Goal: Task Accomplishment & Management: Complete application form

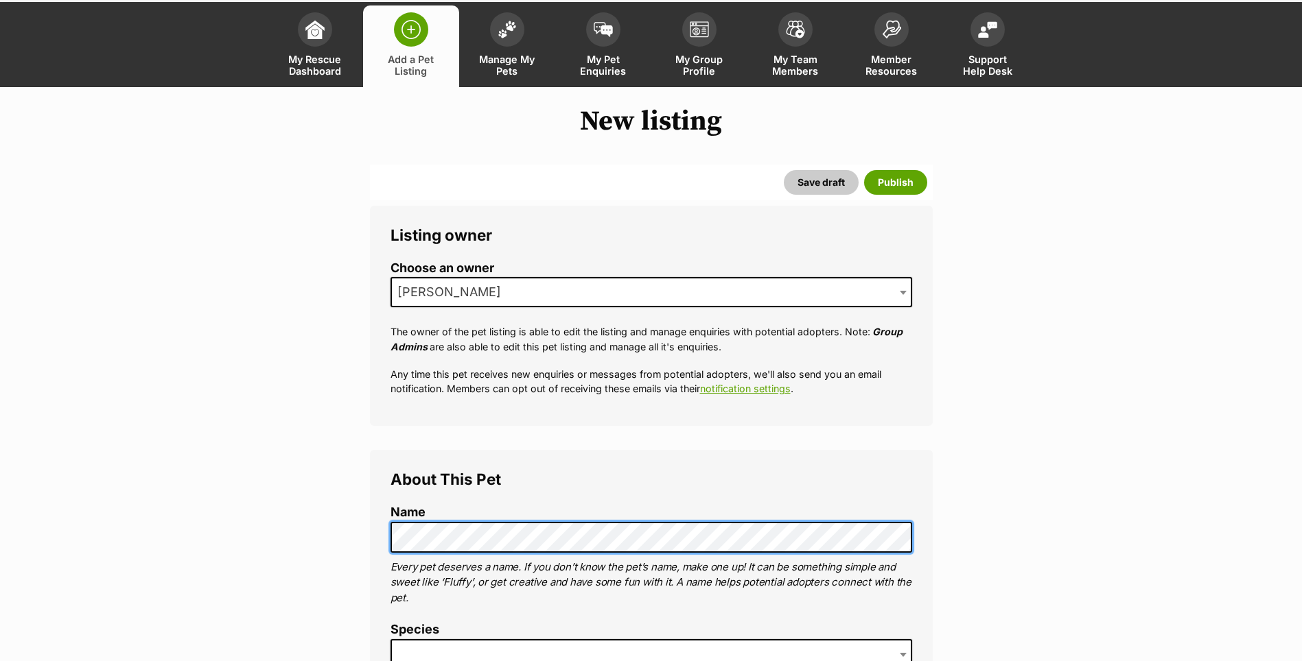
scroll to position [137, 0]
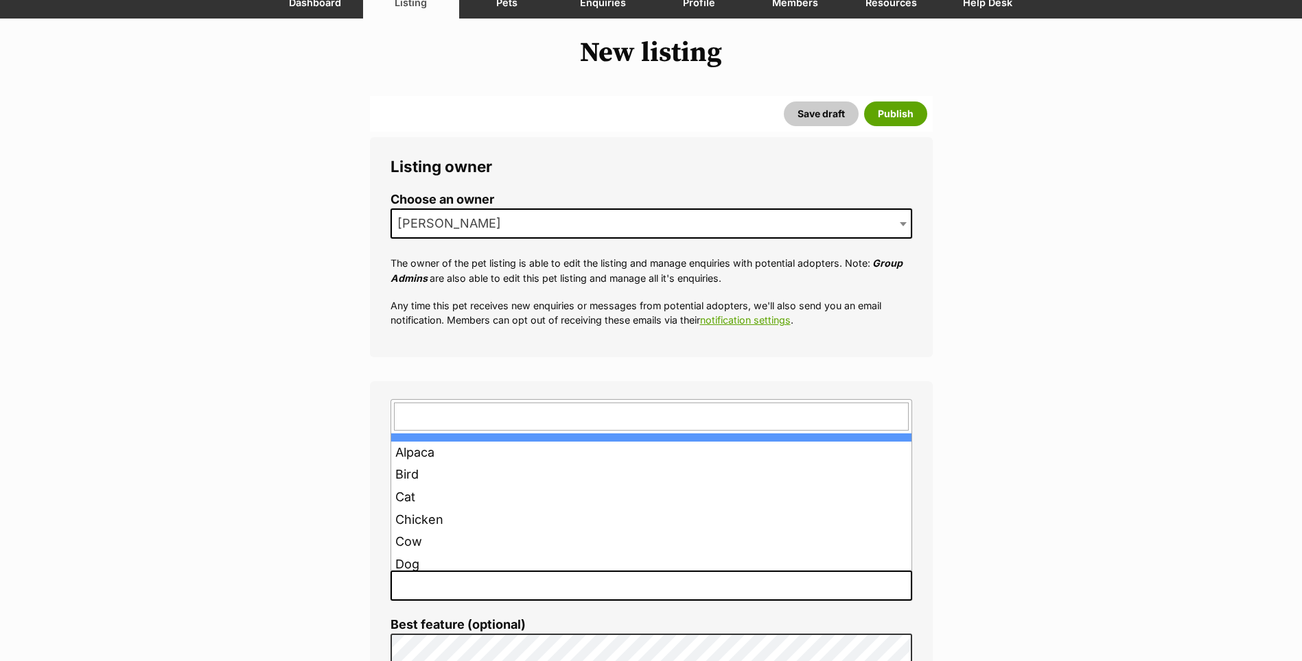
click at [465, 576] on span at bounding box center [650, 586] width 521 height 30
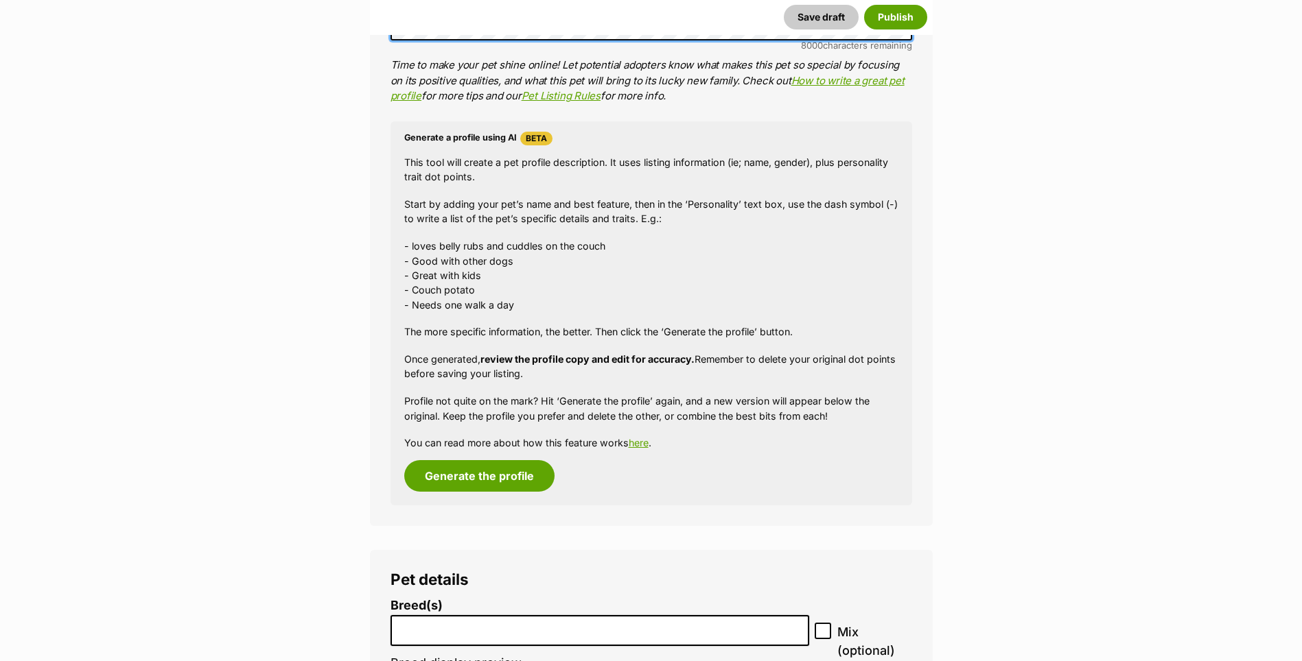
scroll to position [1279, 0]
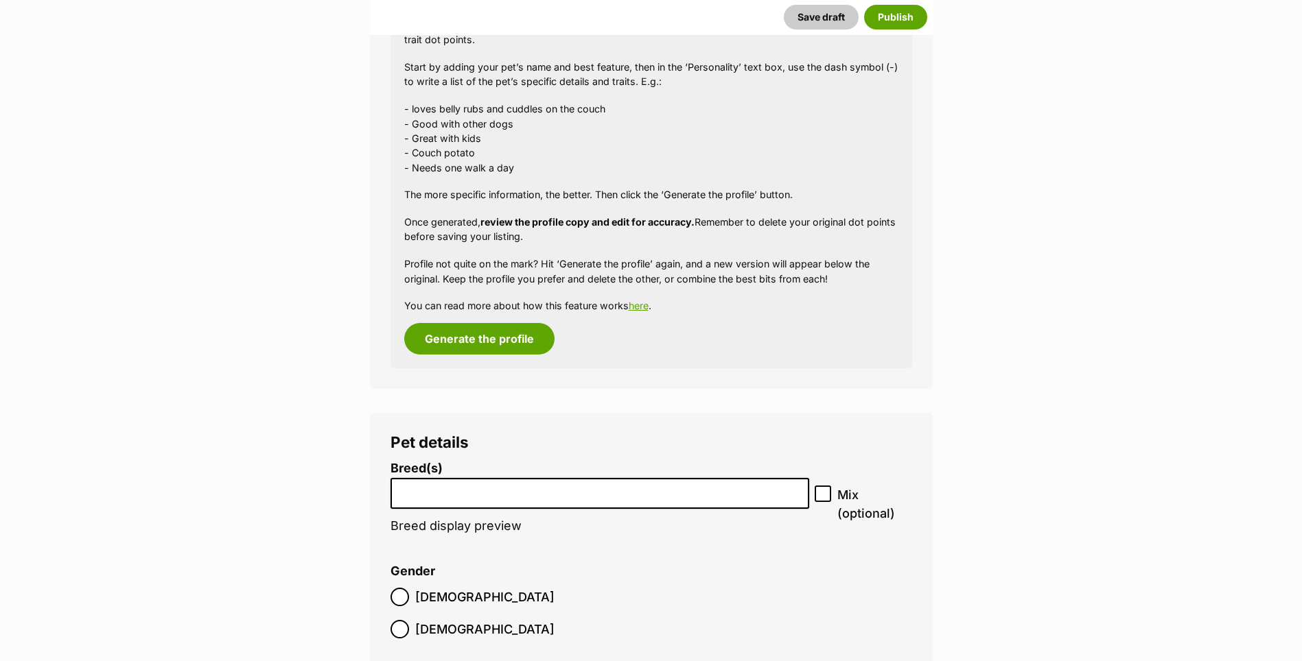
click at [447, 483] on input "search" at bounding box center [600, 490] width 410 height 14
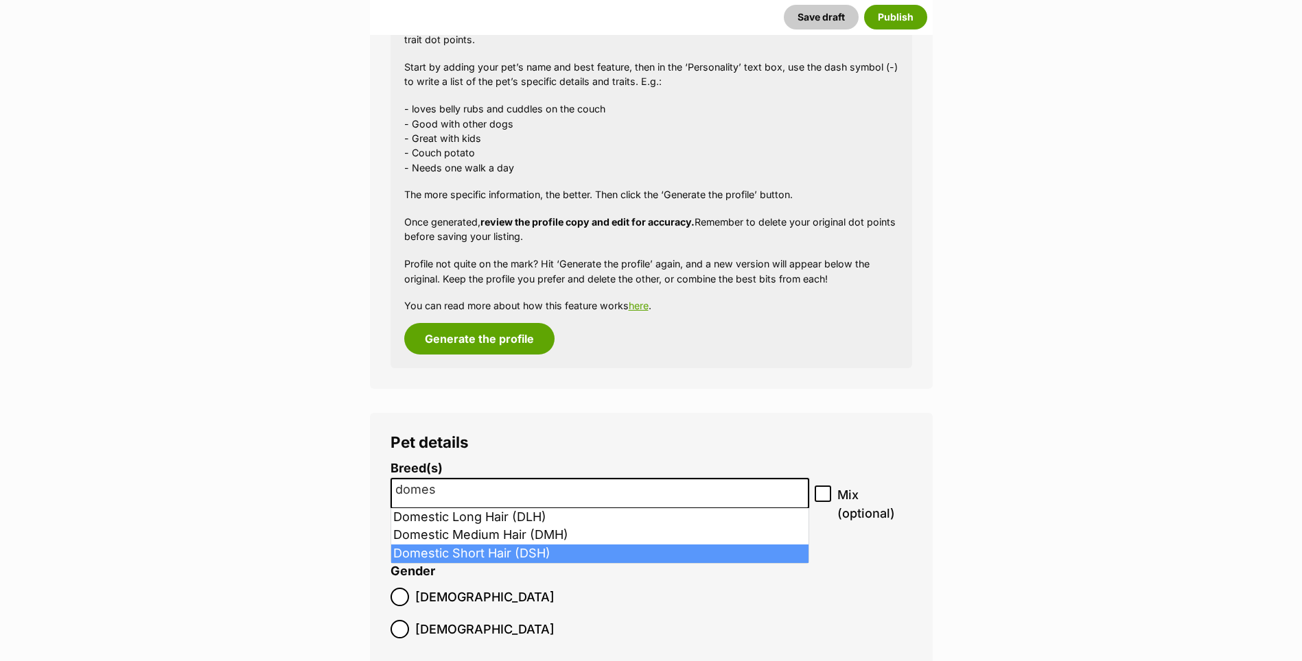
type input "domes"
select select "252102"
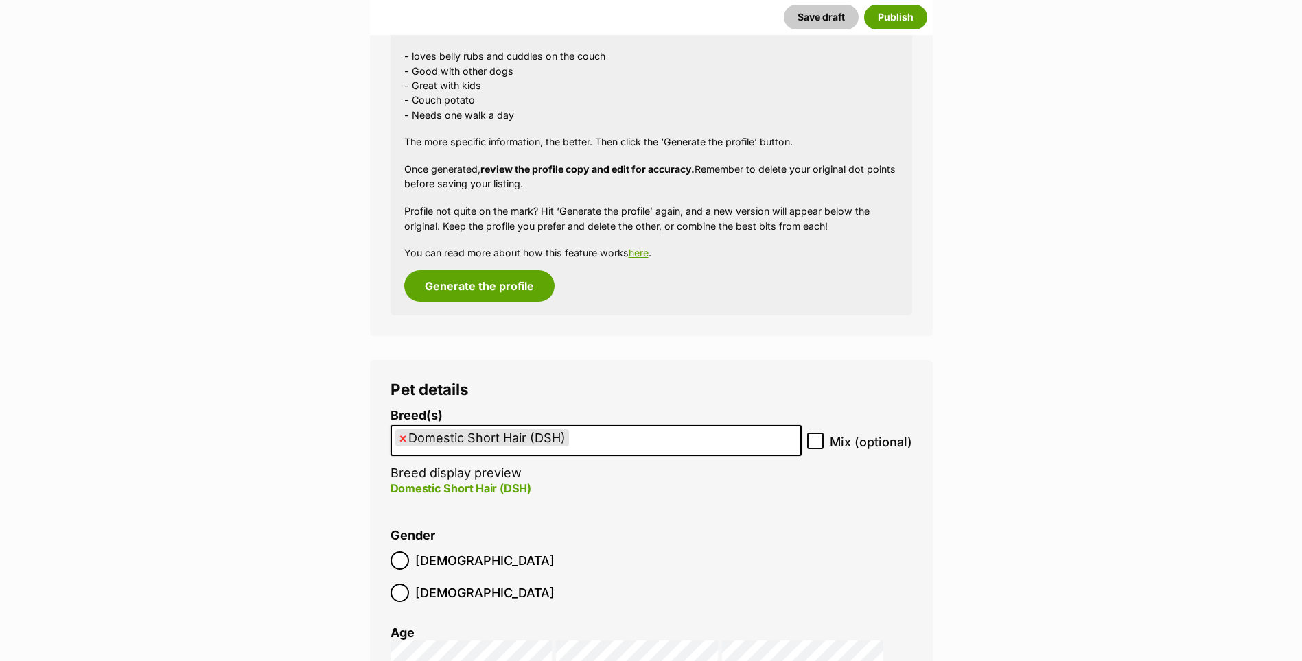
scroll to position [1348, 0]
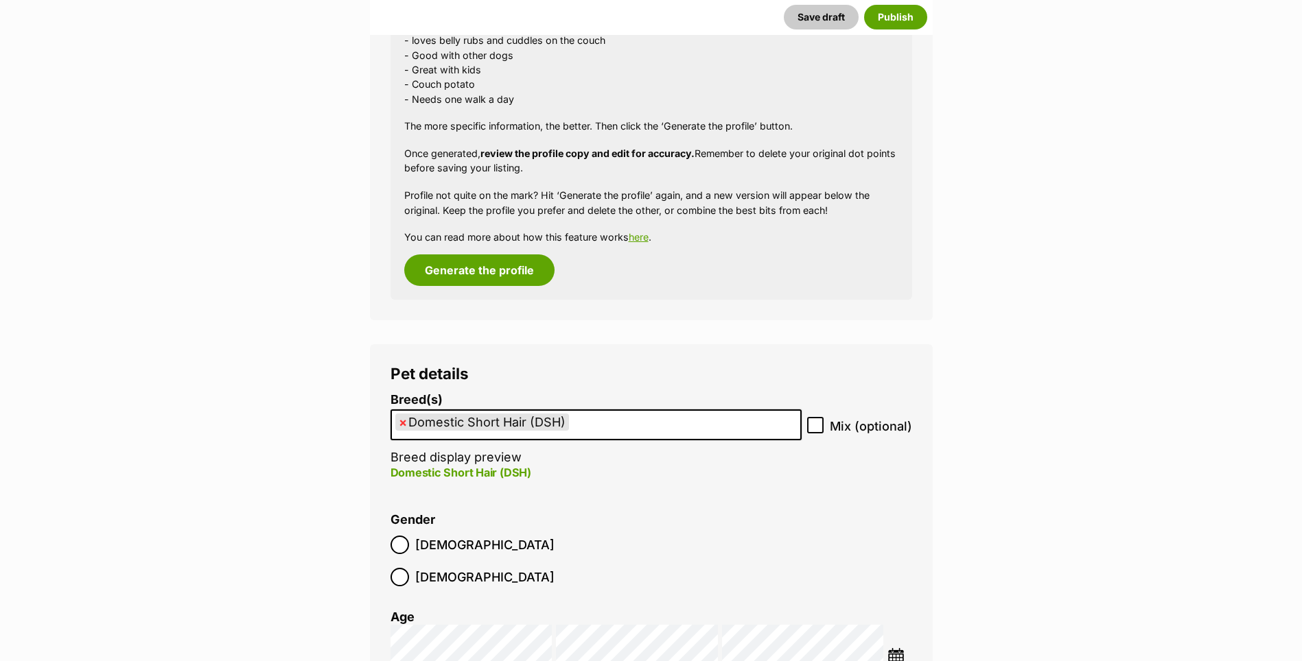
click at [893, 648] on img at bounding box center [895, 656] width 17 height 17
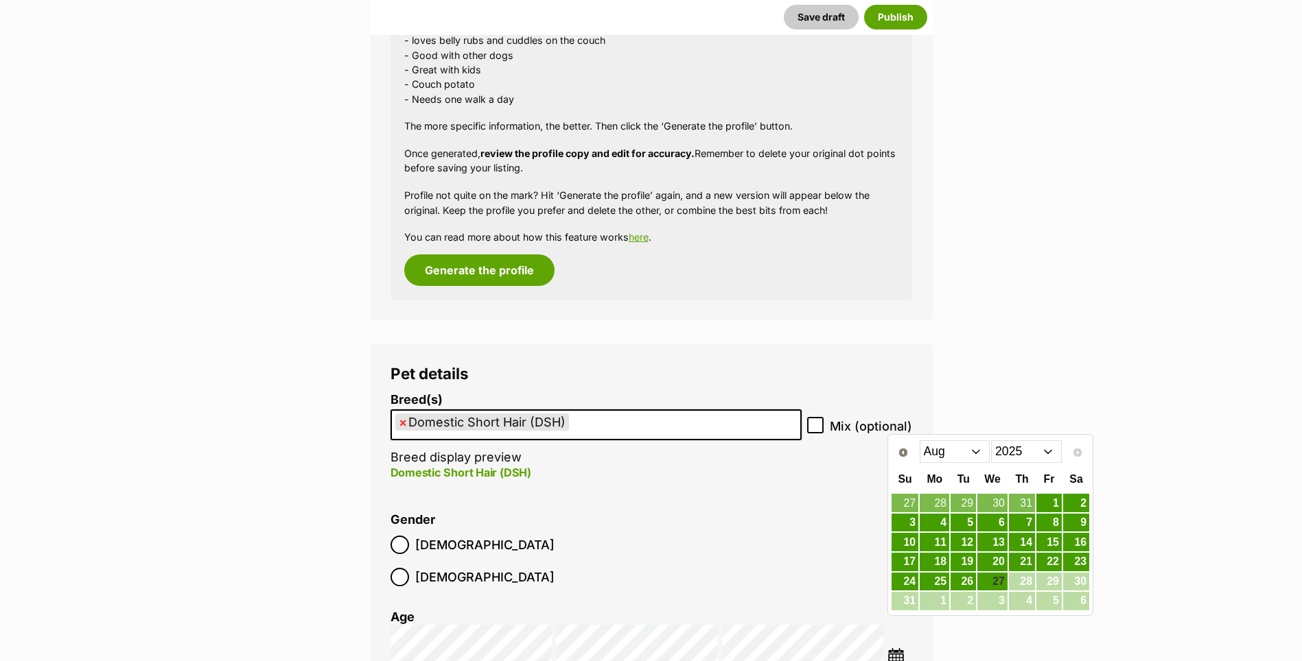
click at [1009, 446] on select "2015 2016 2017 2018 2019 2020 2021 2022 2023 2024 2025" at bounding box center [1026, 452] width 71 height 22
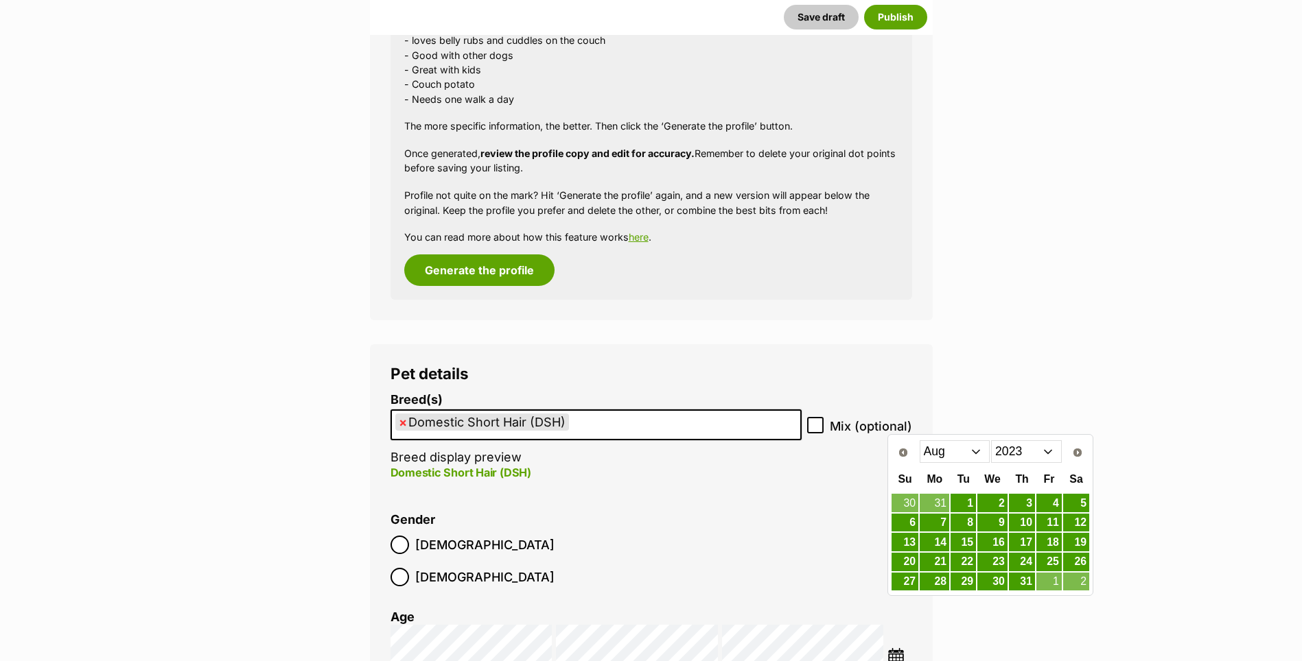
click at [956, 446] on select "Jan Feb Mar Apr May Jun Jul Aug Sep Oct Nov Dec" at bounding box center [954, 452] width 71 height 22
click at [989, 517] on link "11" at bounding box center [992, 523] width 30 height 17
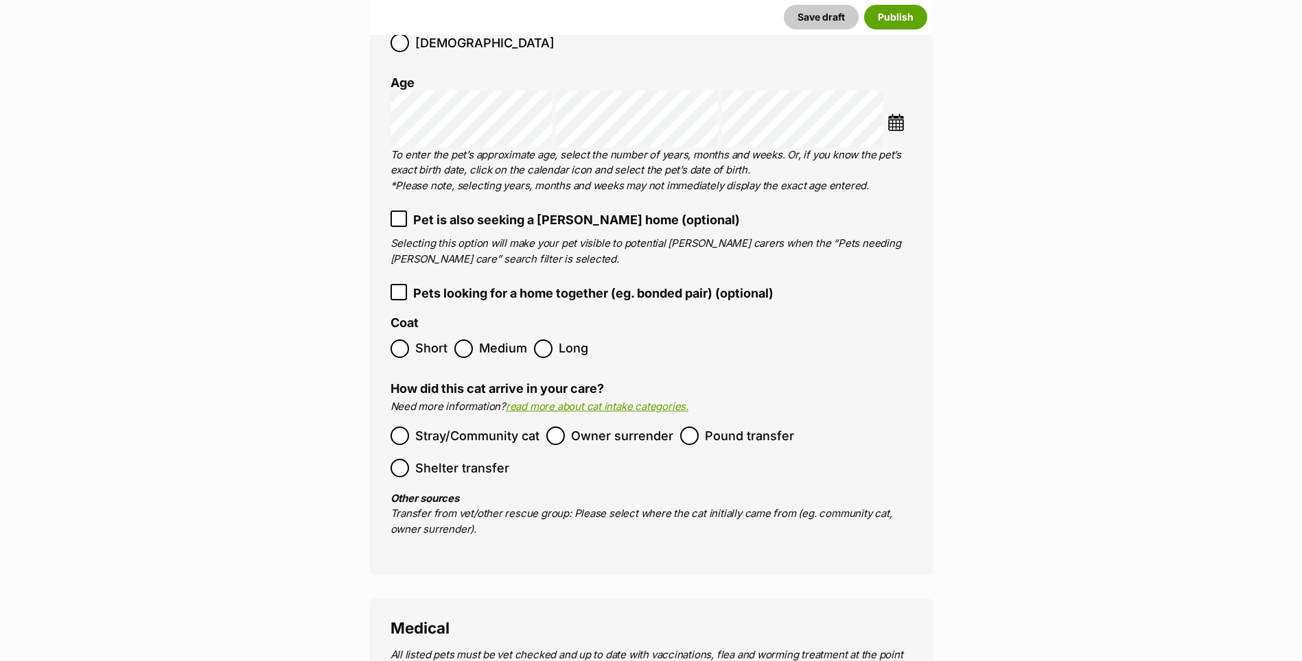
scroll to position [1897, 0]
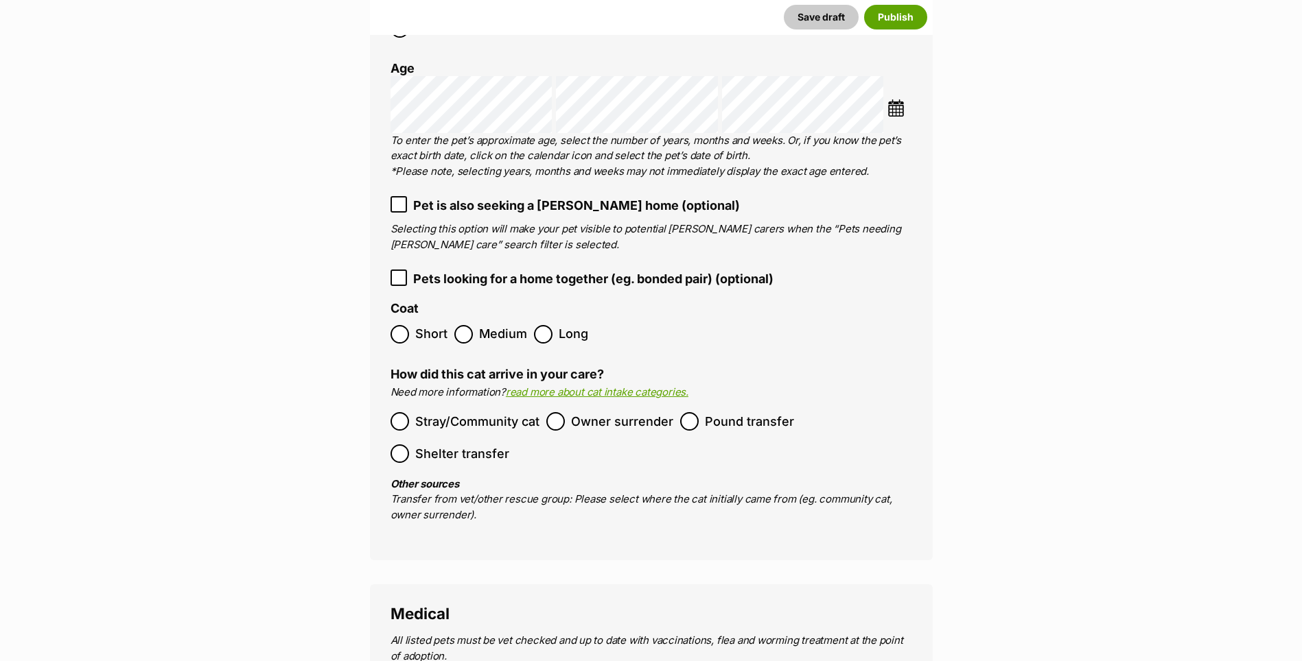
click at [566, 412] on label "Owner surrender" at bounding box center [609, 421] width 127 height 19
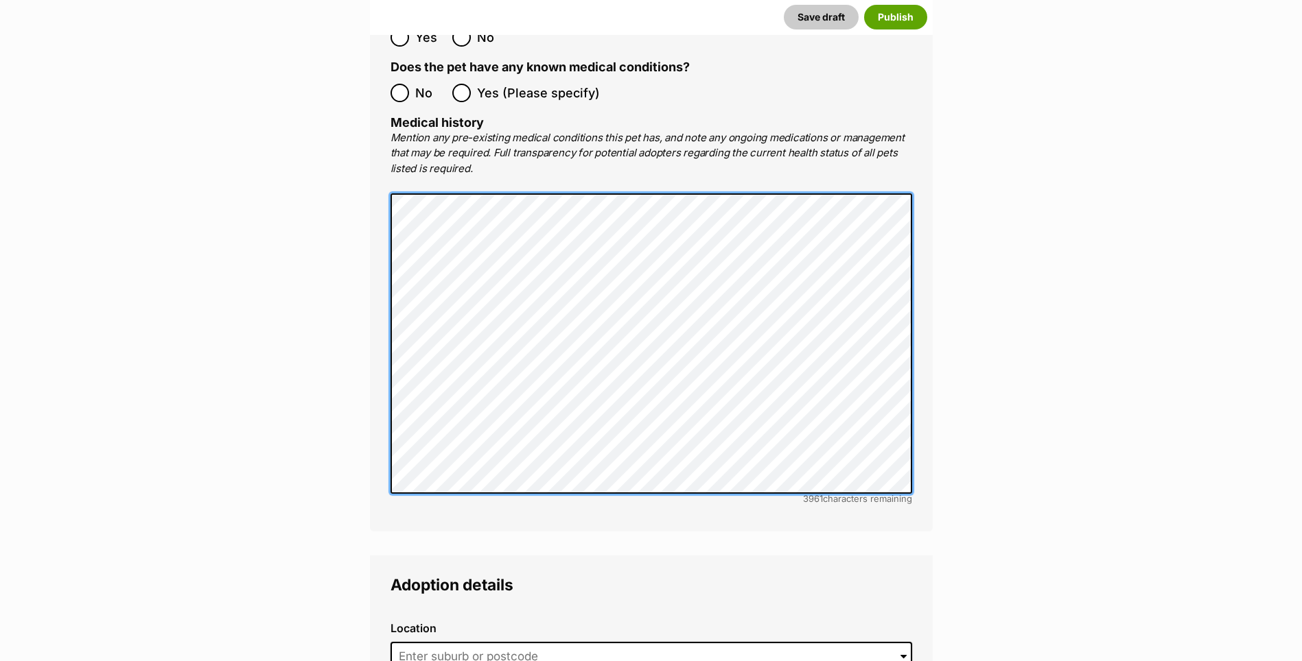
scroll to position [2926, 0]
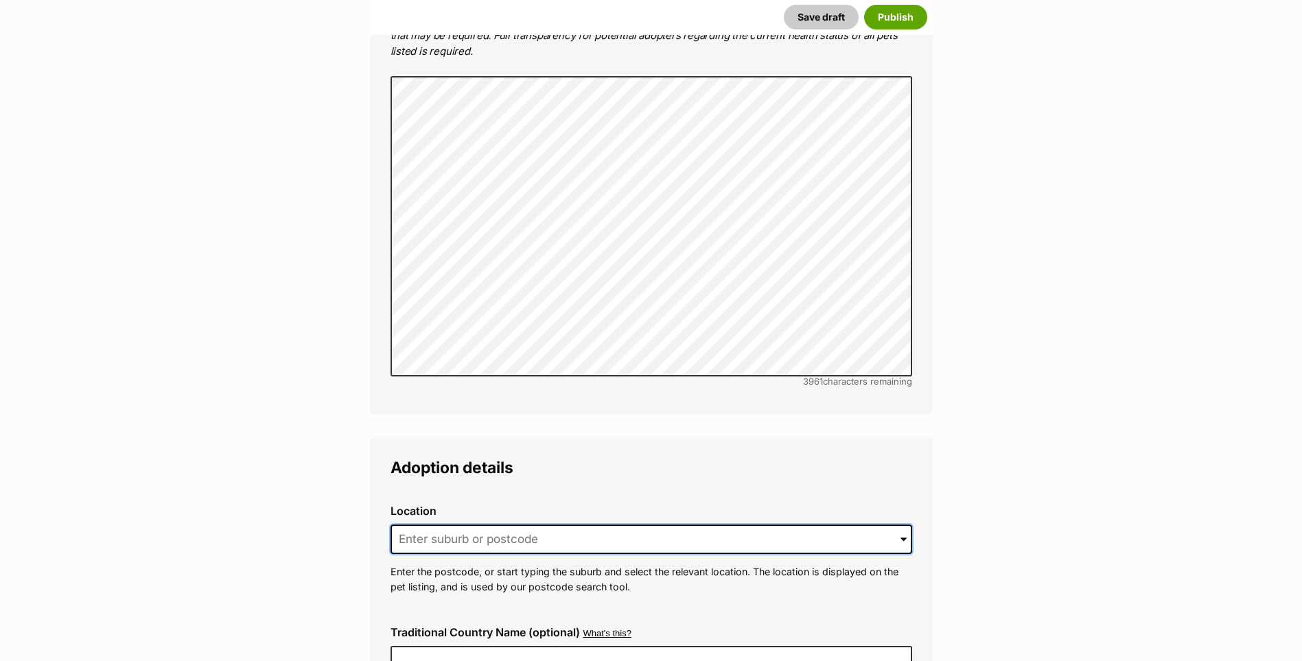
click at [486, 525] on input at bounding box center [650, 540] width 521 height 30
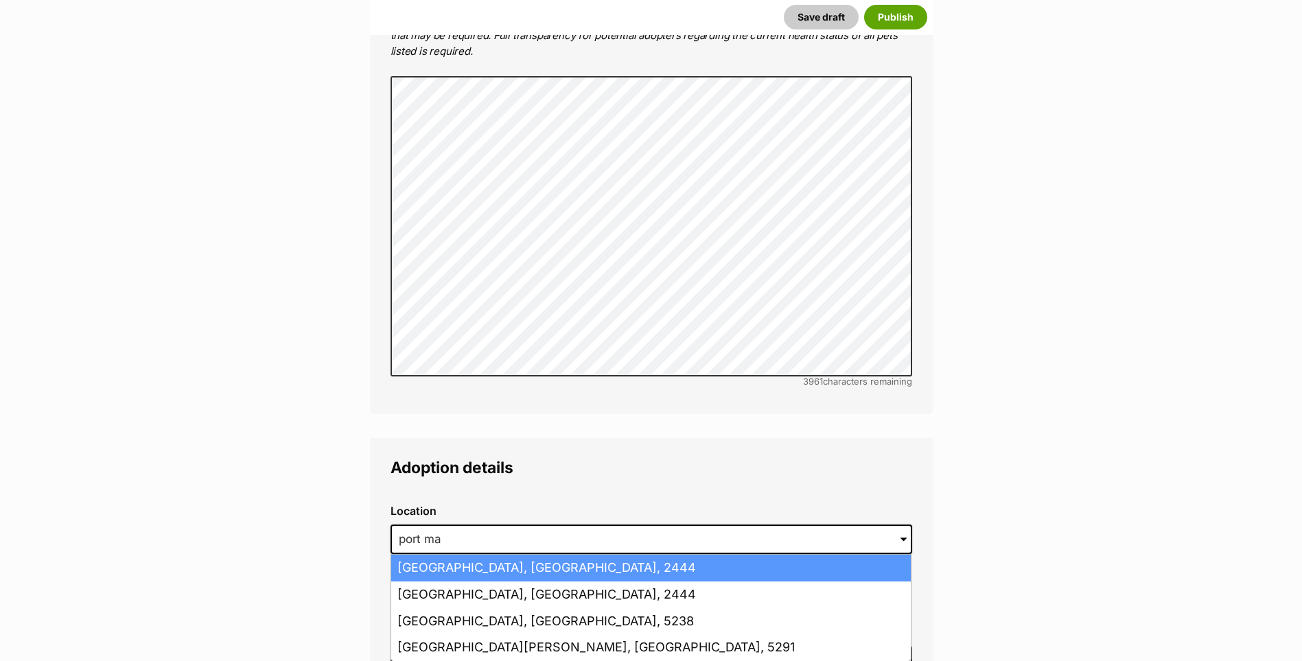
click at [474, 555] on li "Port Macquarie, New South Wales, 2444" at bounding box center [650, 568] width 519 height 27
type input "Port Macquarie, New South Wales, 2444"
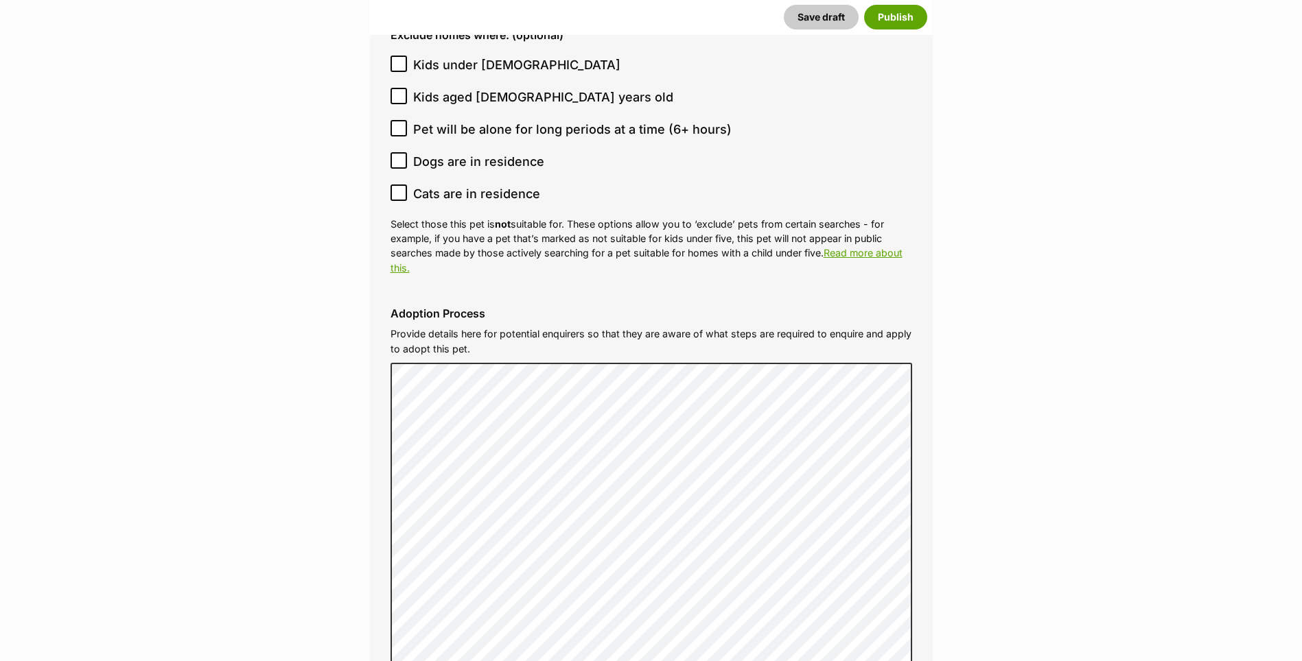
scroll to position [4367, 0]
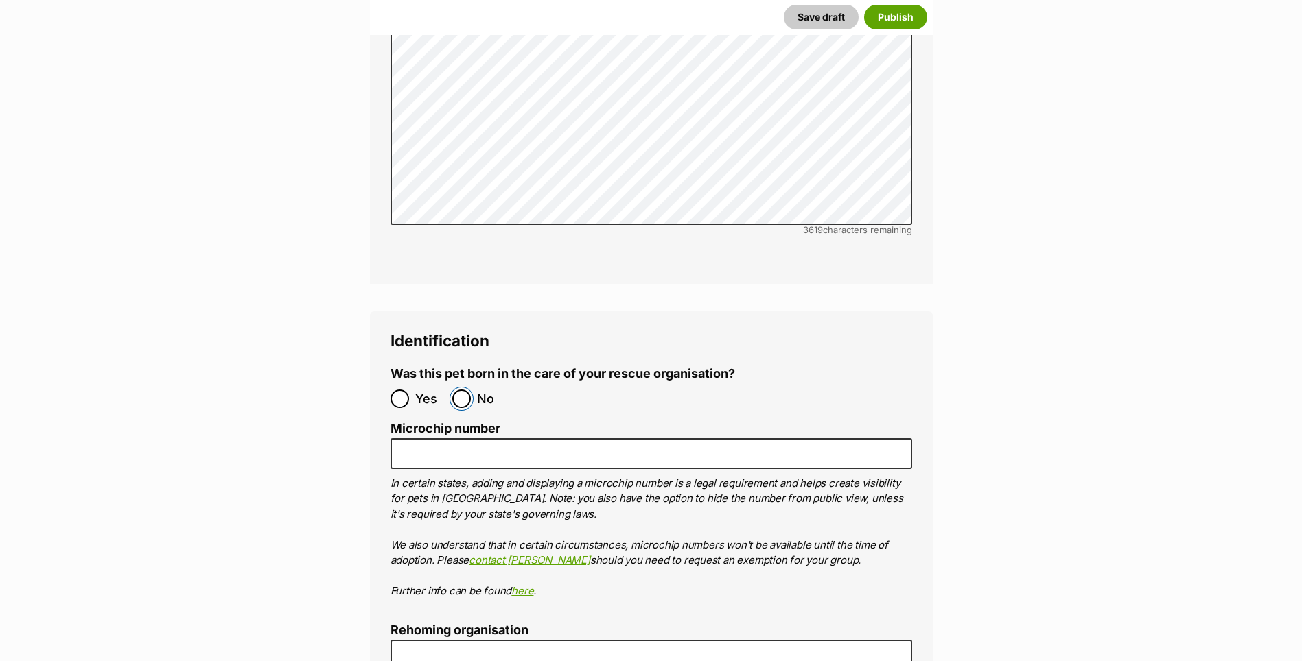
click at [456, 390] on input "No" at bounding box center [461, 399] width 19 height 19
radio input "true"
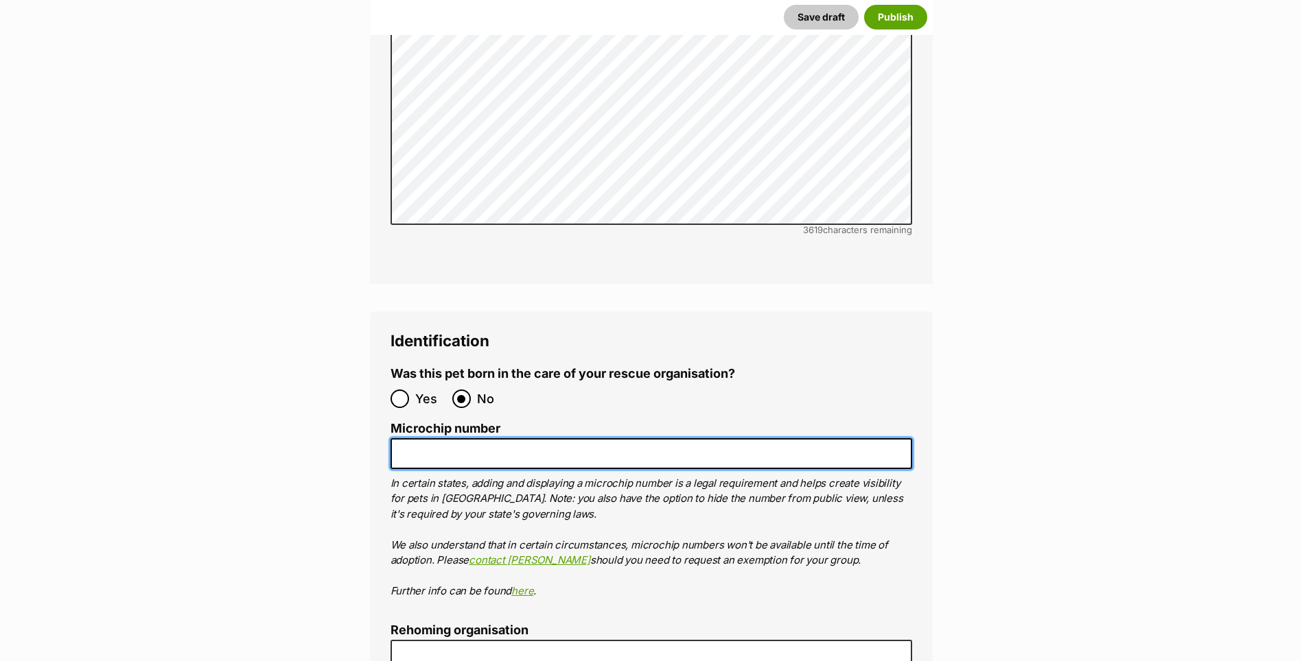
click at [440, 438] on input "Microchip number" at bounding box center [650, 453] width 521 height 31
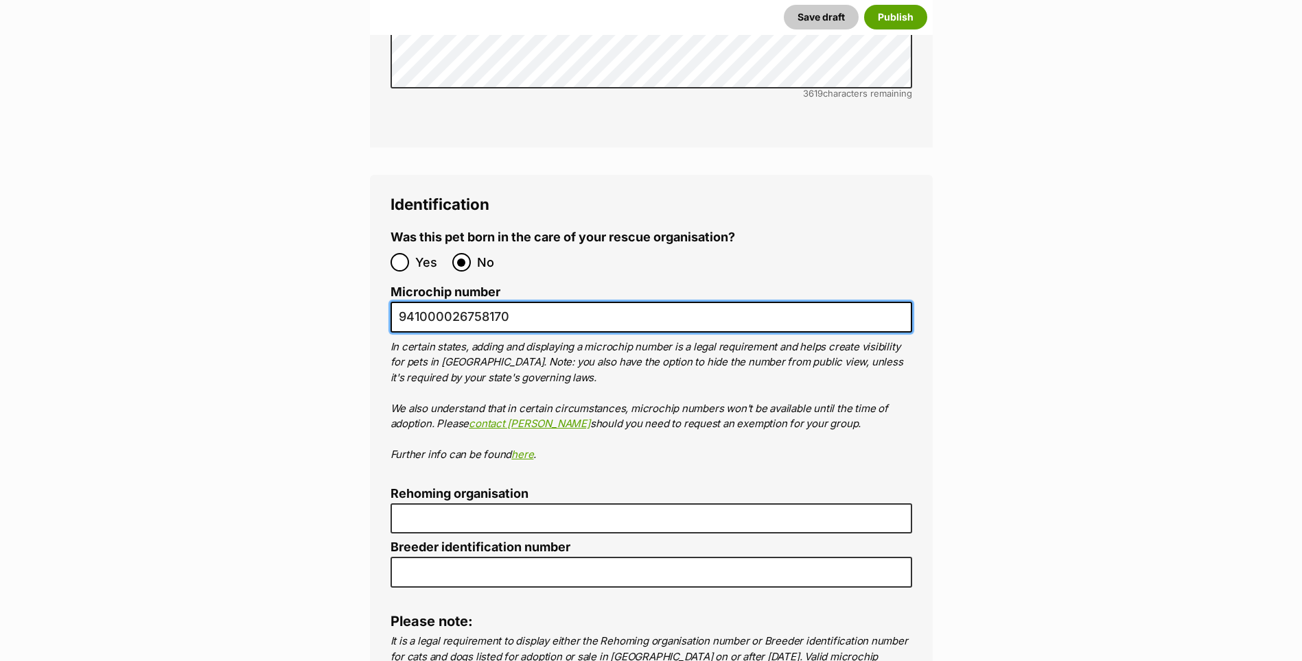
scroll to position [4504, 0]
type input "941000026758170"
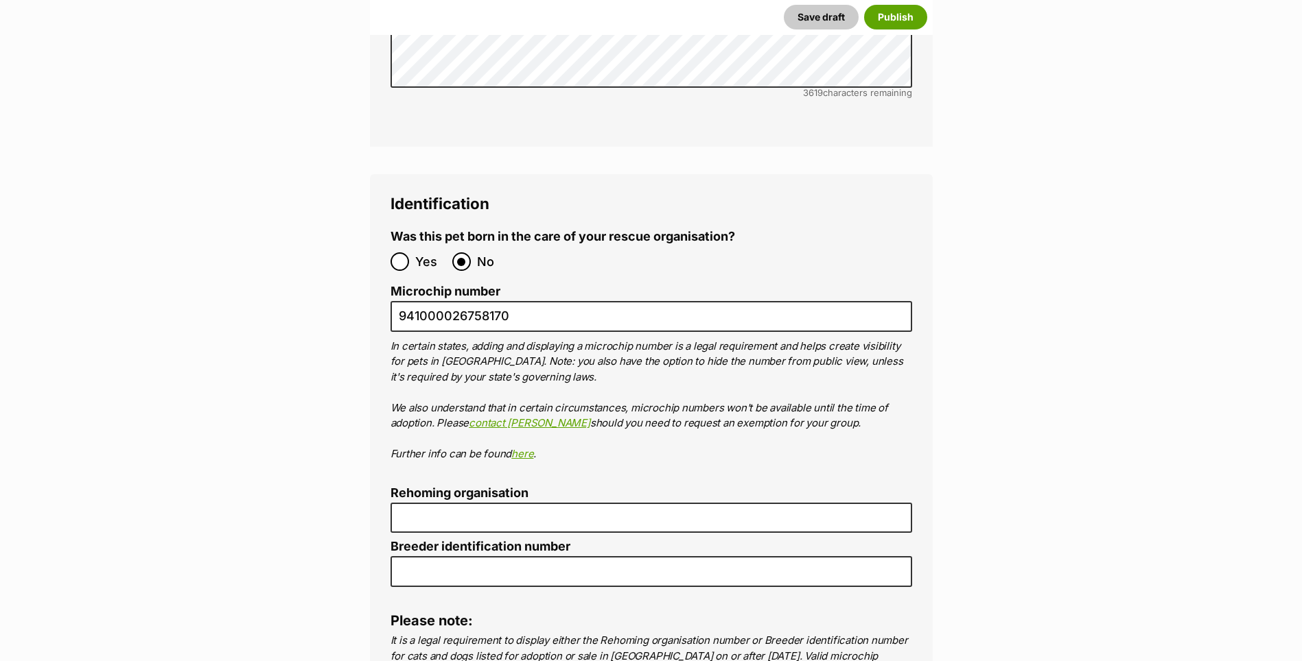
click at [445, 487] on label "Rehoming organisation" at bounding box center [650, 494] width 521 height 14
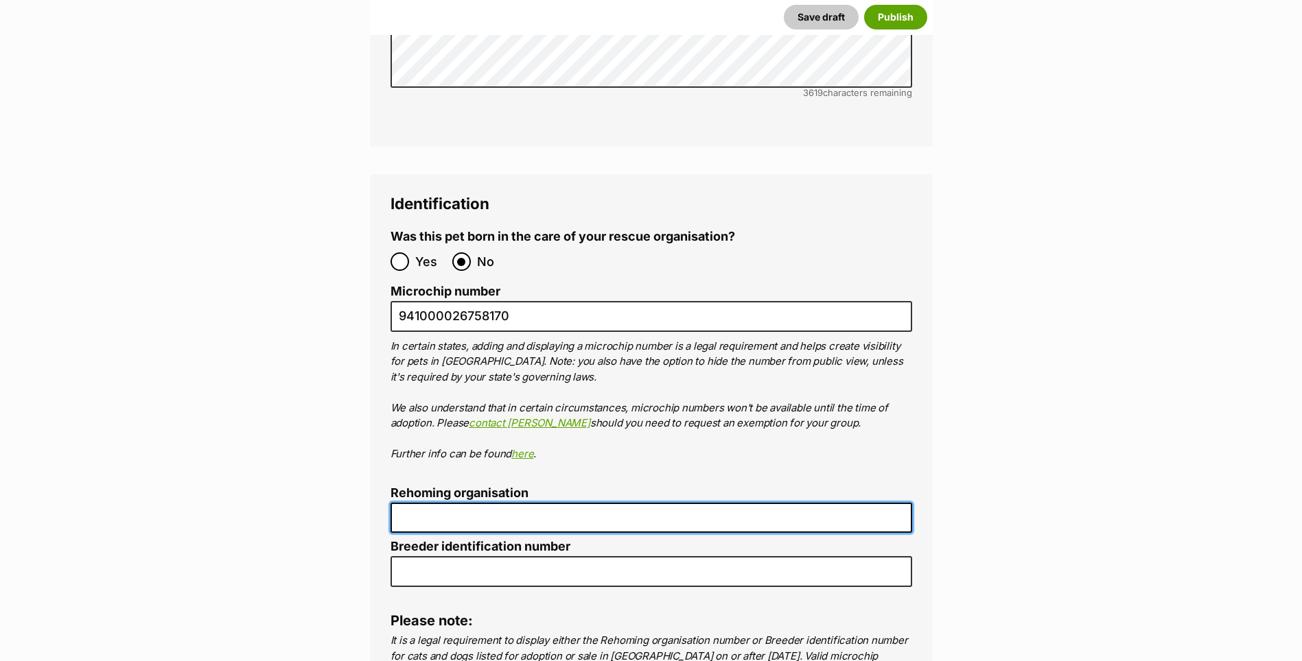
click at [445, 503] on input "Rehoming organisation" at bounding box center [650, 518] width 521 height 31
click at [448, 503] on input "Rehoming organisation" at bounding box center [650, 518] width 521 height 31
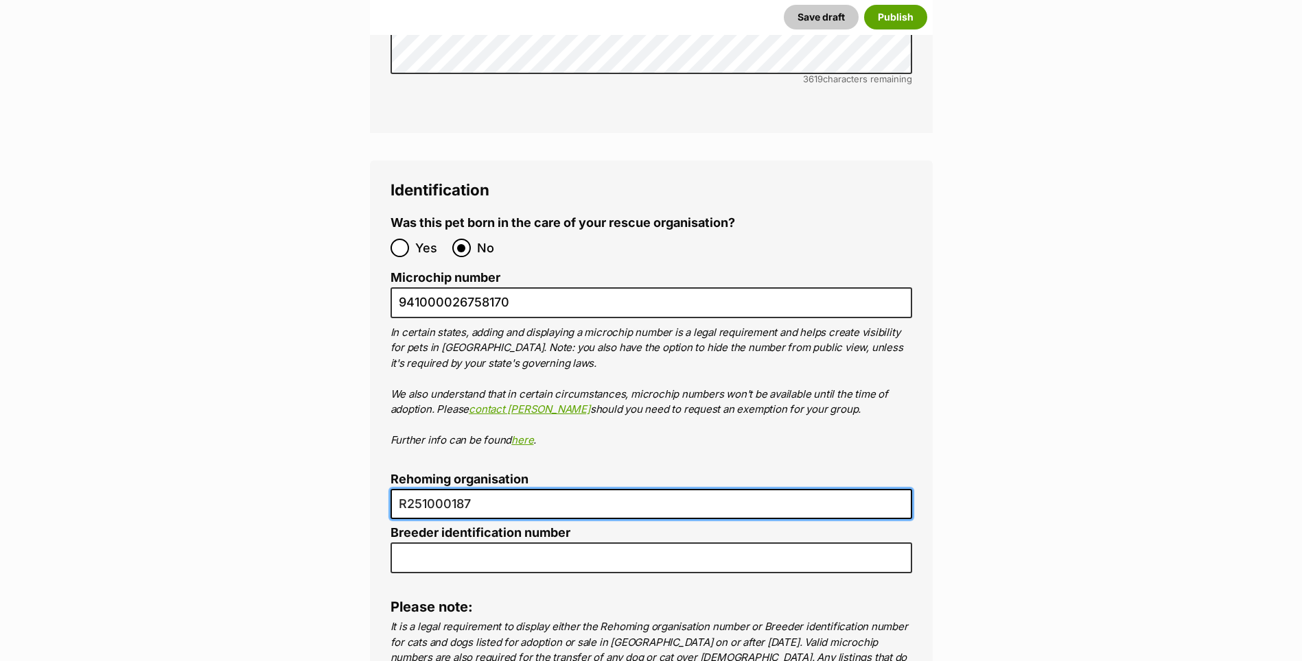
scroll to position [4916, 0]
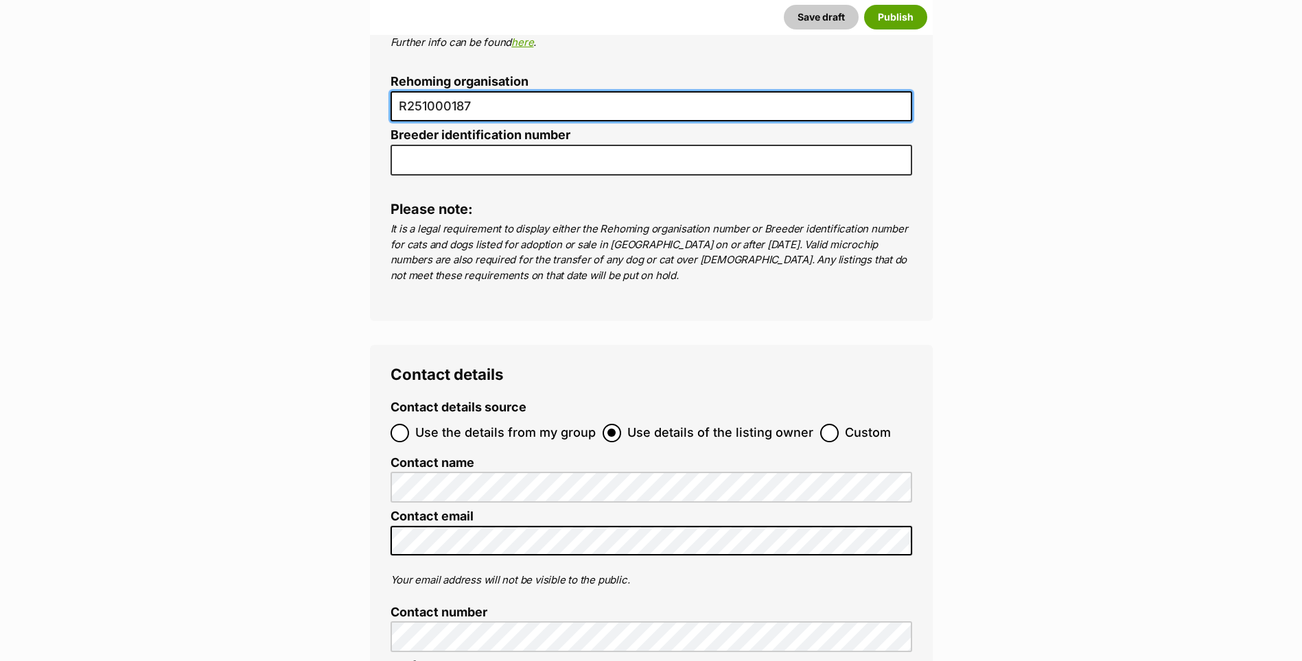
type input "R251000187"
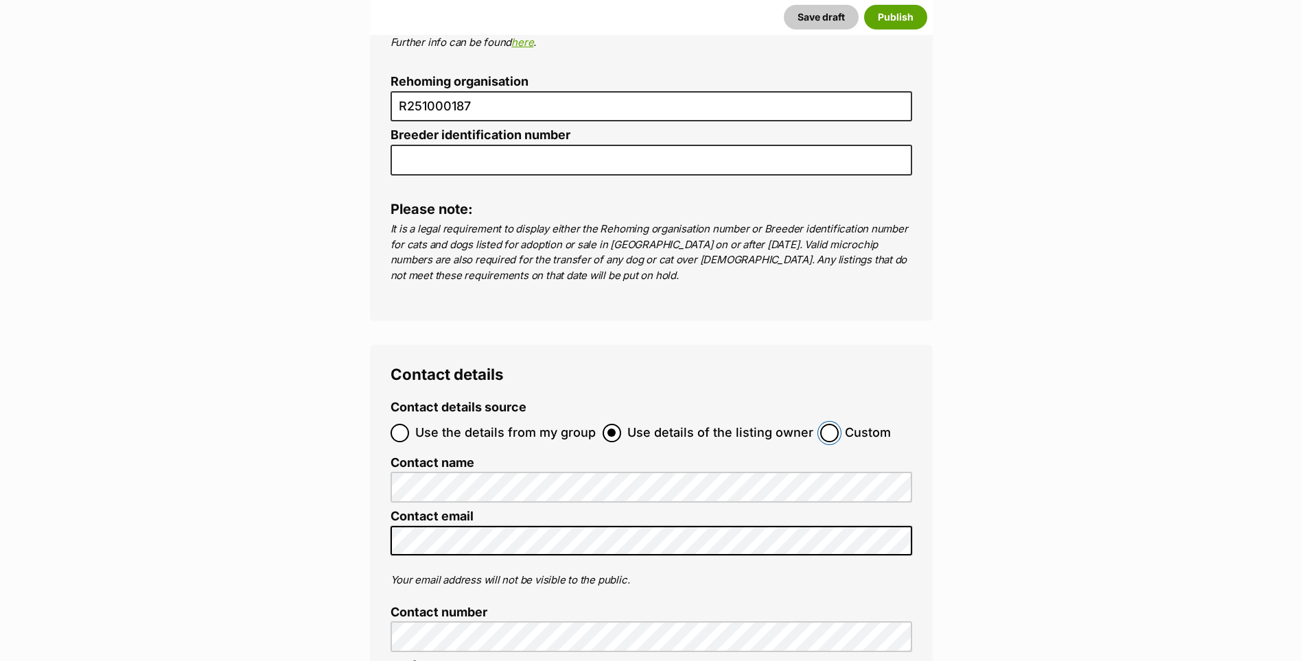
click at [821, 424] on input "Custom" at bounding box center [829, 433] width 19 height 19
radio input "true"
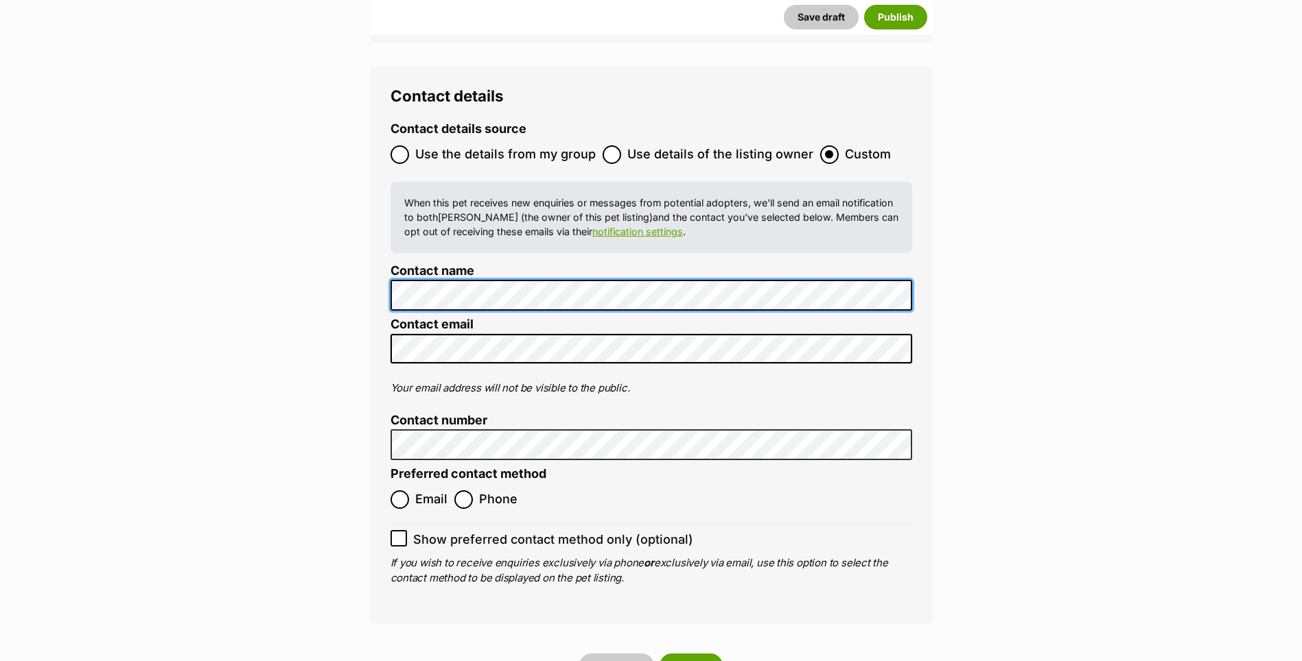
scroll to position [5396, 0]
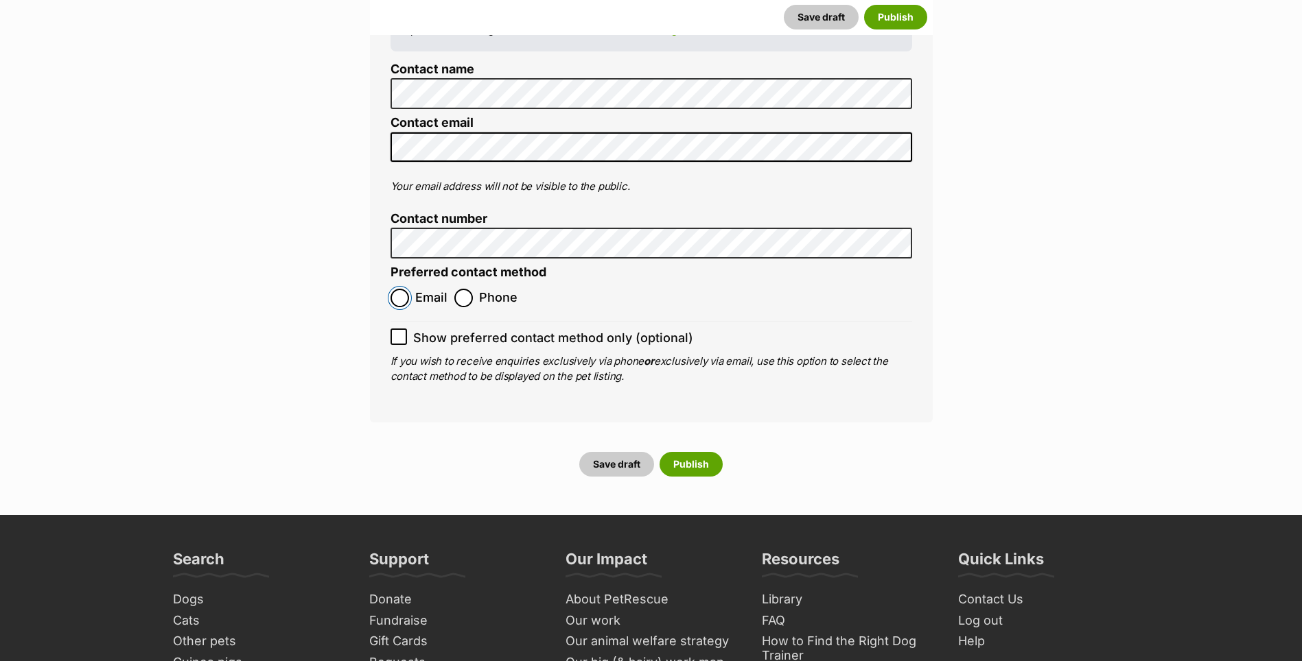
click at [392, 289] on input "Email" at bounding box center [399, 298] width 19 height 19
radio input "true"
click at [694, 452] on button "Publish" at bounding box center [690, 464] width 63 height 25
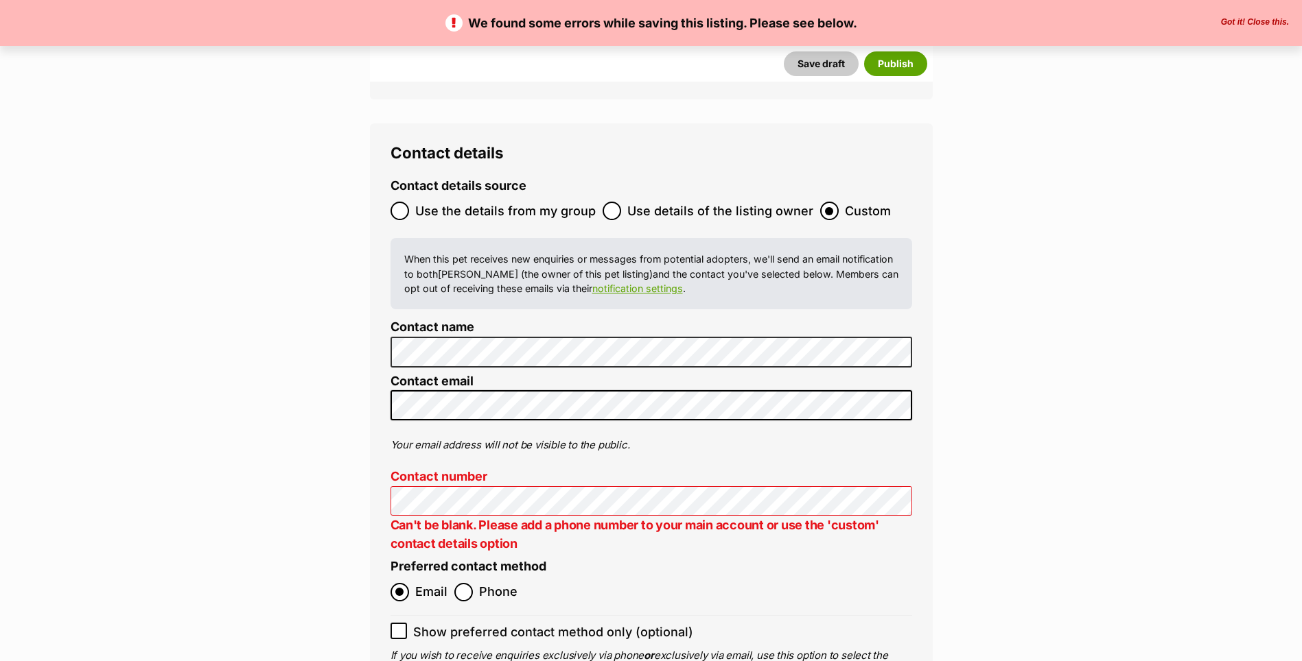
scroll to position [5284, 0]
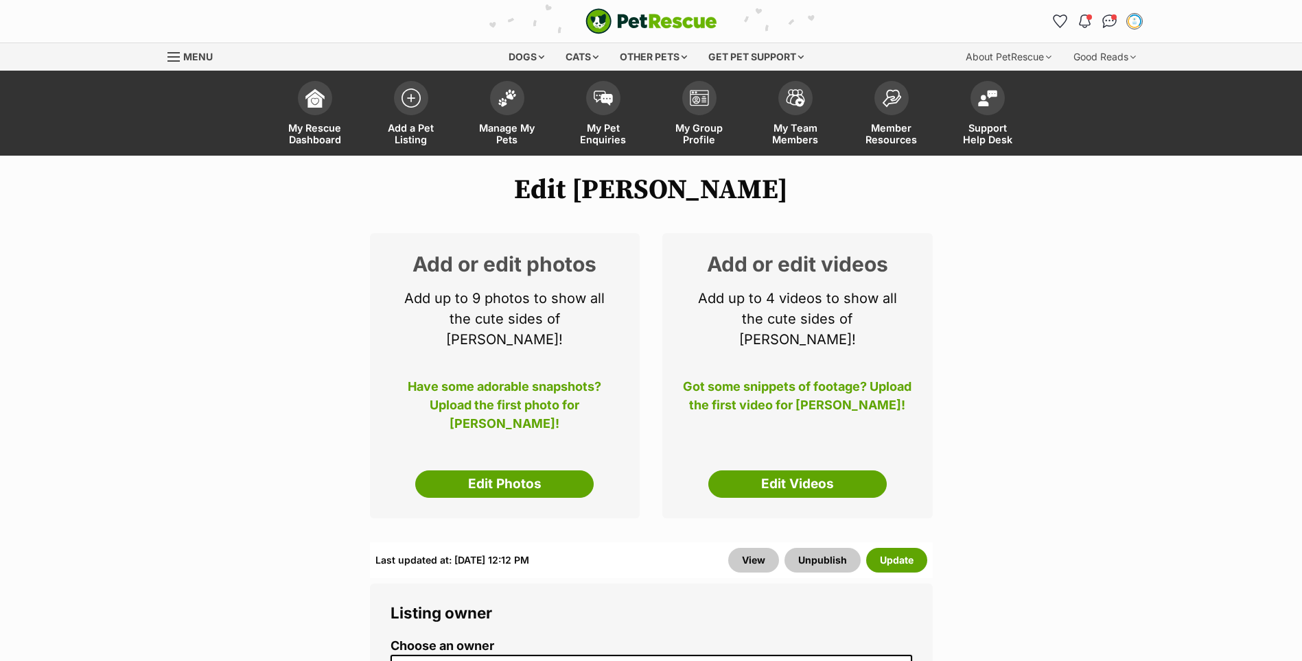
click at [452, 433] on div "Add or edit photos Add up to 9 photos to show all the cute sides of [PERSON_NAM…" at bounding box center [505, 375] width 270 height 285
click at [464, 447] on div "Add or edit photos Add up to 9 photos to show all the cute sides of Frankie! Ha…" at bounding box center [505, 375] width 270 height 285
click at [468, 471] on link "Edit Photos" at bounding box center [504, 484] width 178 height 27
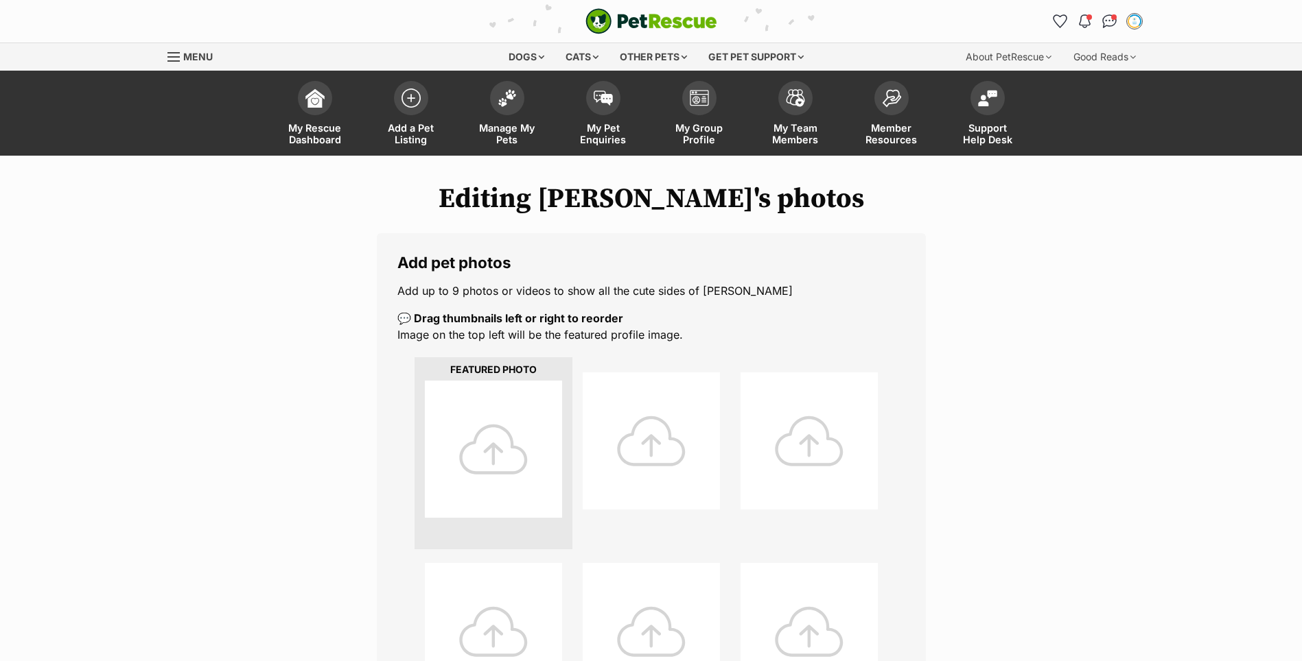
click at [475, 447] on div at bounding box center [493, 449] width 137 height 137
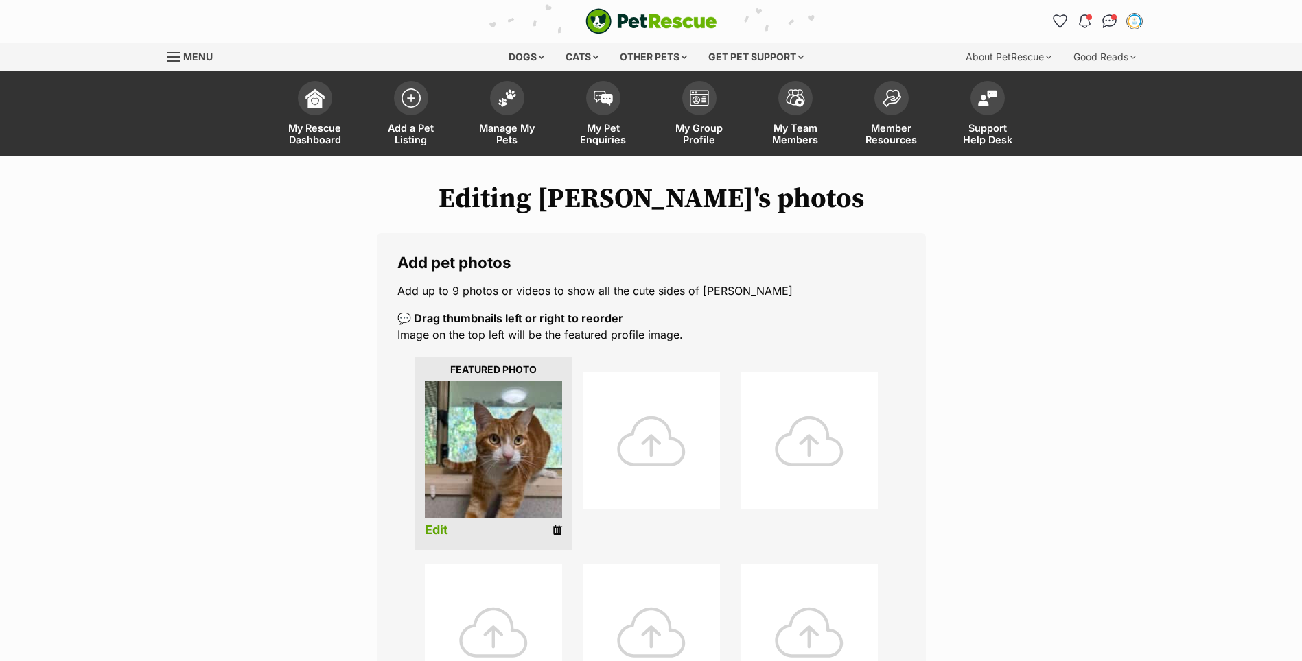
click at [658, 460] on div at bounding box center [651, 441] width 137 height 137
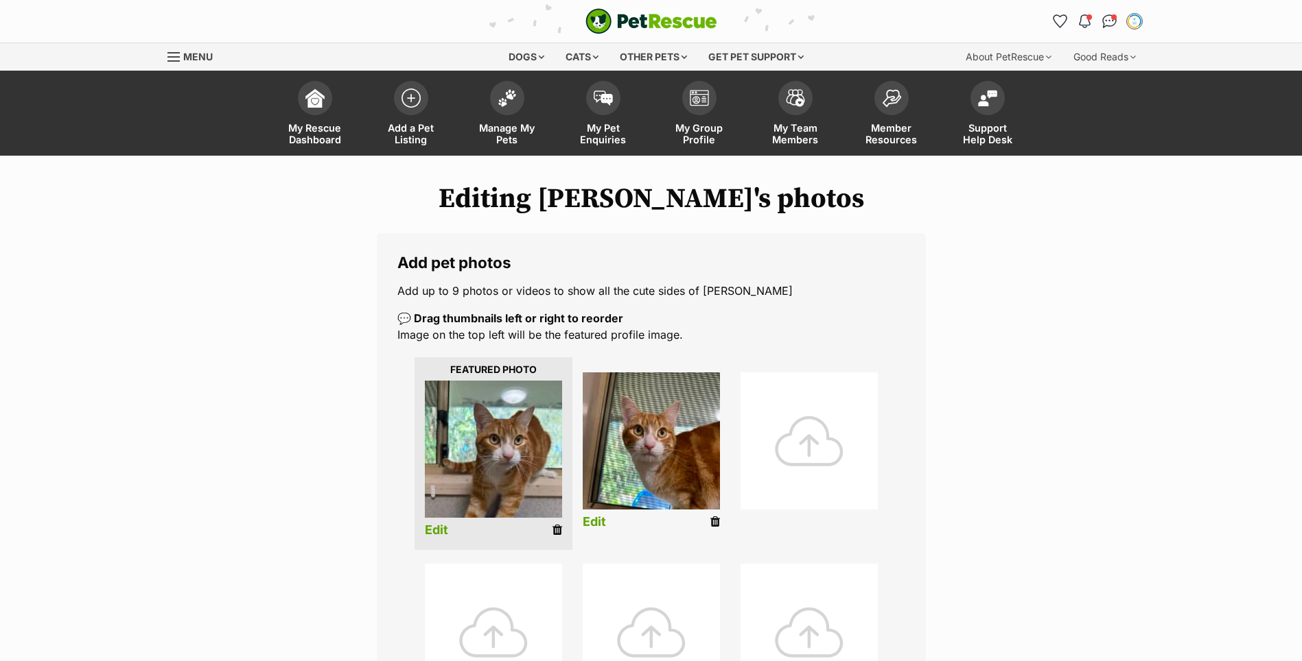
click at [777, 445] on div at bounding box center [808, 441] width 137 height 137
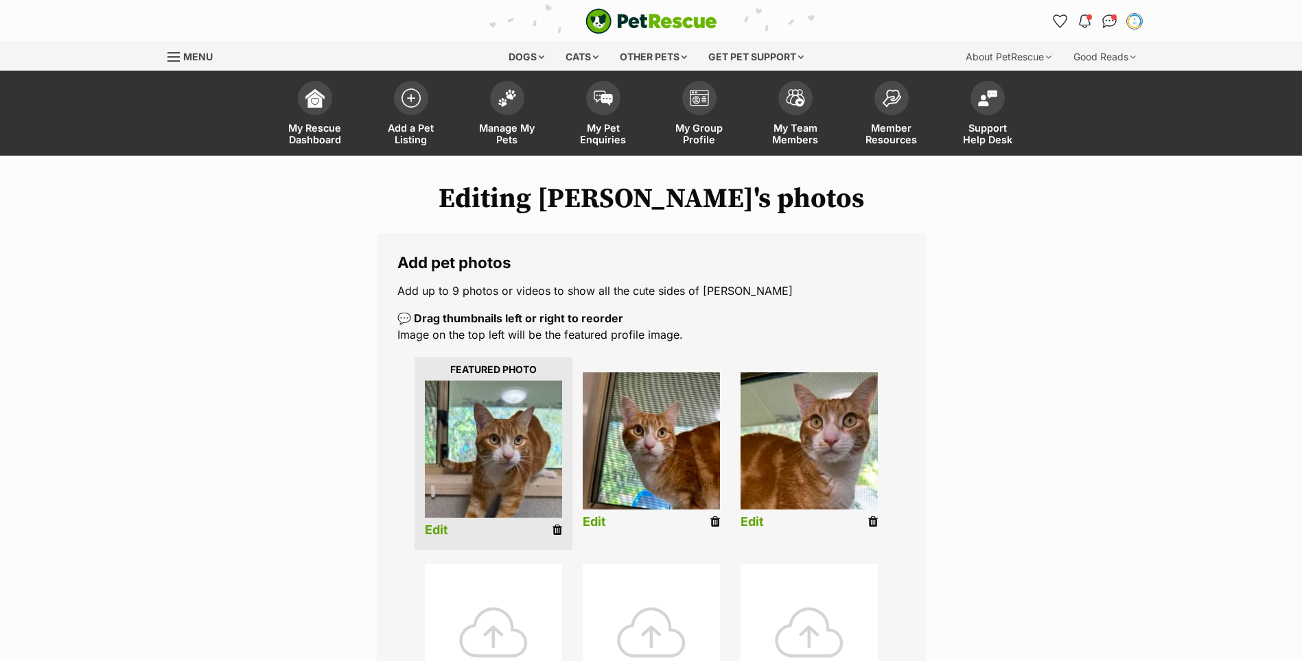
click at [440, 533] on link "Edit" at bounding box center [436, 531] width 23 height 14
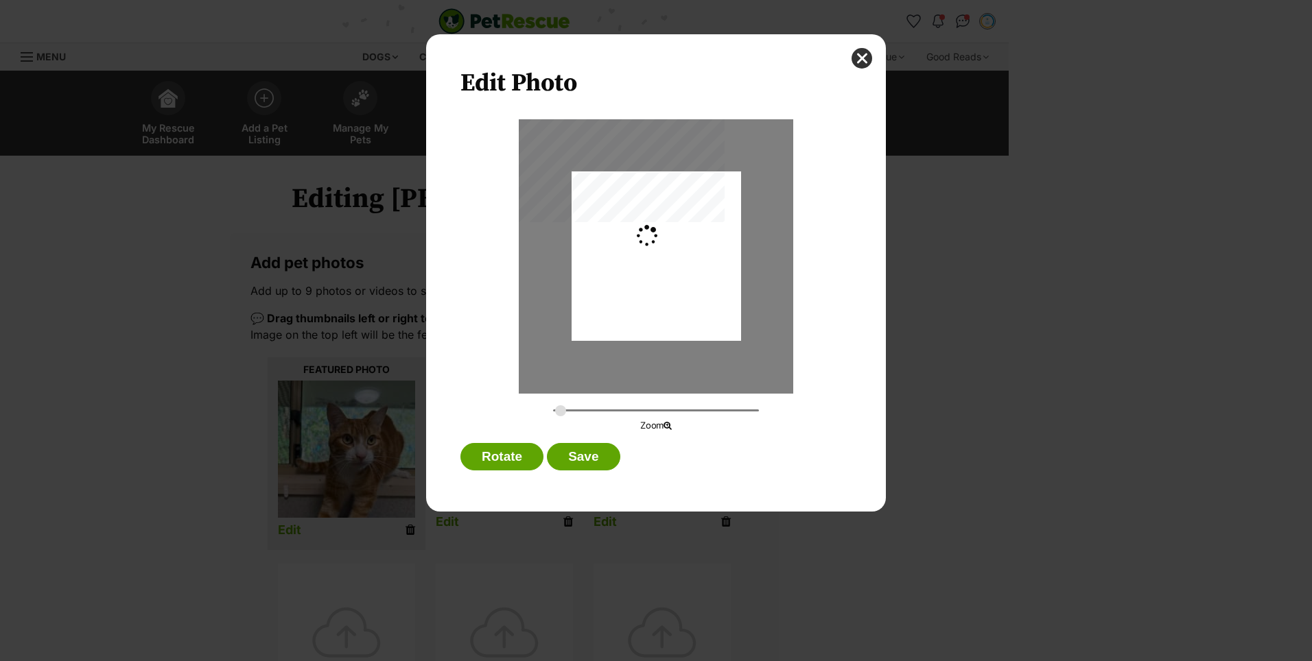
type input "0.2744"
drag, startPoint x: 558, startPoint y: 412, endPoint x: 546, endPoint y: 410, distance: 12.5
click at [553, 410] on input "Dialog Window - Close (Press escape to close)" at bounding box center [656, 410] width 206 height 13
drag, startPoint x: 648, startPoint y: 305, endPoint x: 636, endPoint y: 305, distance: 12.4
click at [636, 305] on div "Dialog Window - Close (Press escape to close)" at bounding box center [656, 257] width 169 height 226
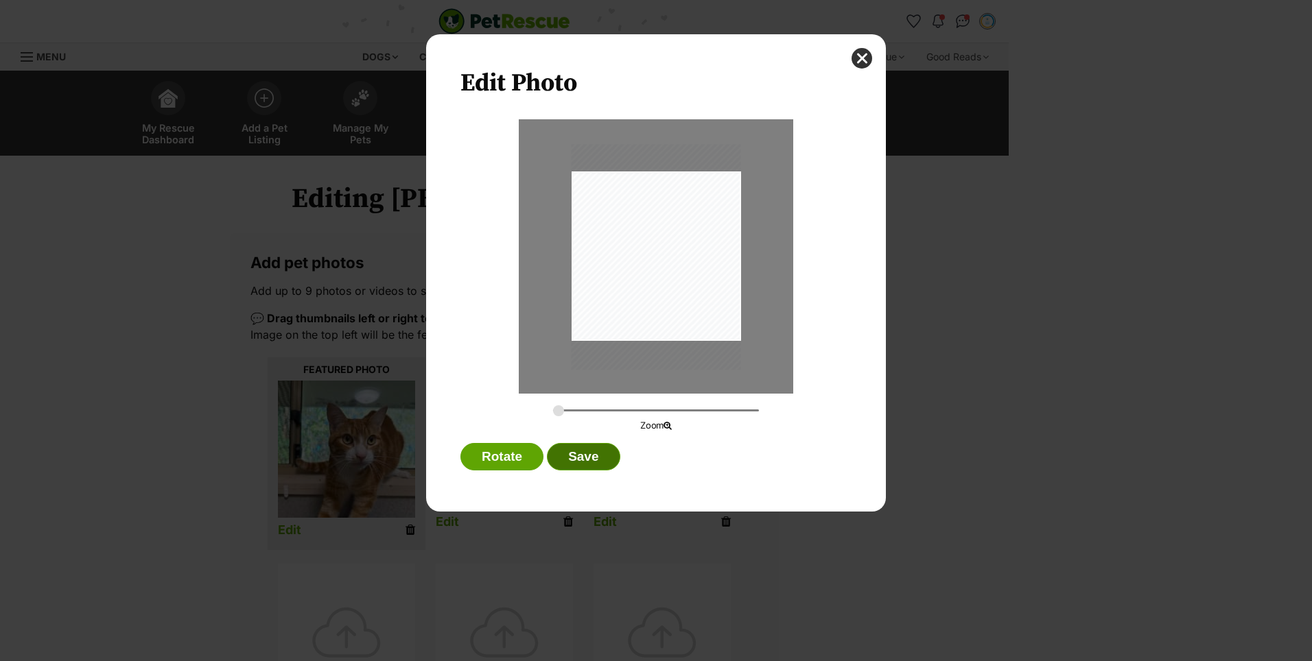
click at [585, 461] on button "Save" at bounding box center [583, 456] width 73 height 27
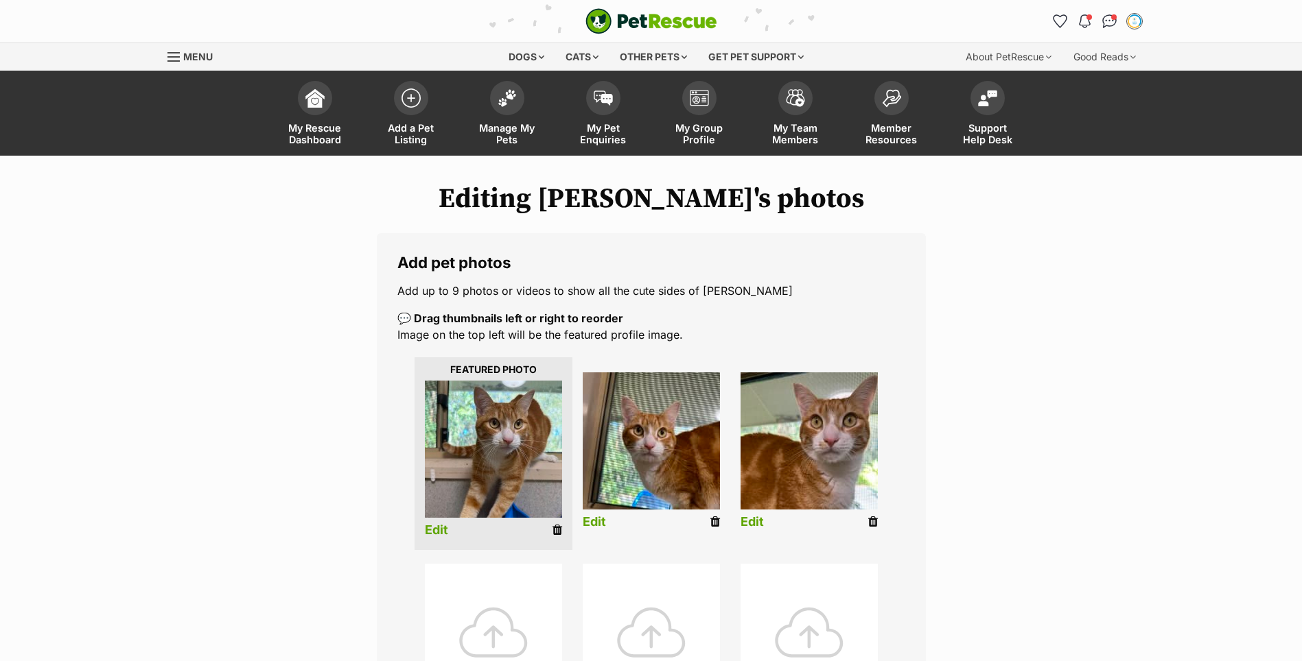
click at [601, 526] on link "Edit" at bounding box center [594, 522] width 23 height 14
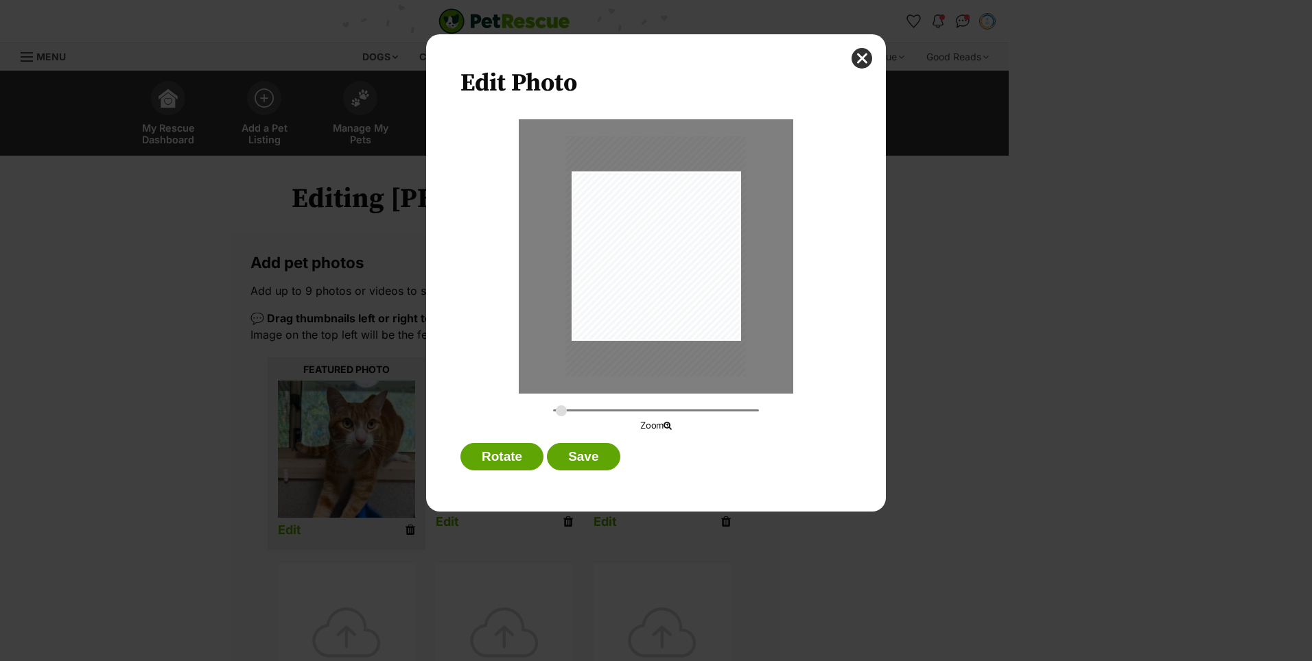
type input "0.2917"
click at [561, 412] on input "Dialog Window - Close (Press escape to close)" at bounding box center [656, 410] width 206 height 13
drag, startPoint x: 699, startPoint y: 287, endPoint x: 676, endPoint y: 312, distance: 34.0
click at [676, 312] on div "Dialog Window - Close (Press escape to close)" at bounding box center [651, 281] width 180 height 240
click at [607, 457] on button "Save" at bounding box center [583, 456] width 73 height 27
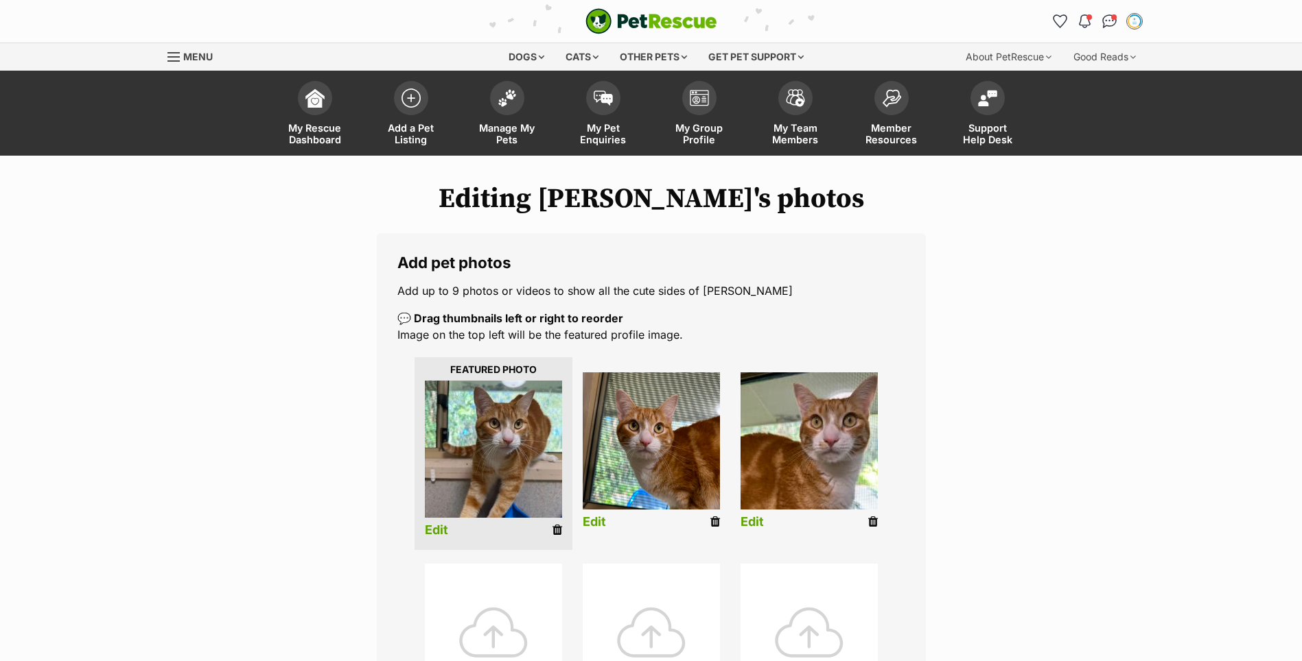
click at [749, 517] on link "Edit" at bounding box center [751, 522] width 23 height 14
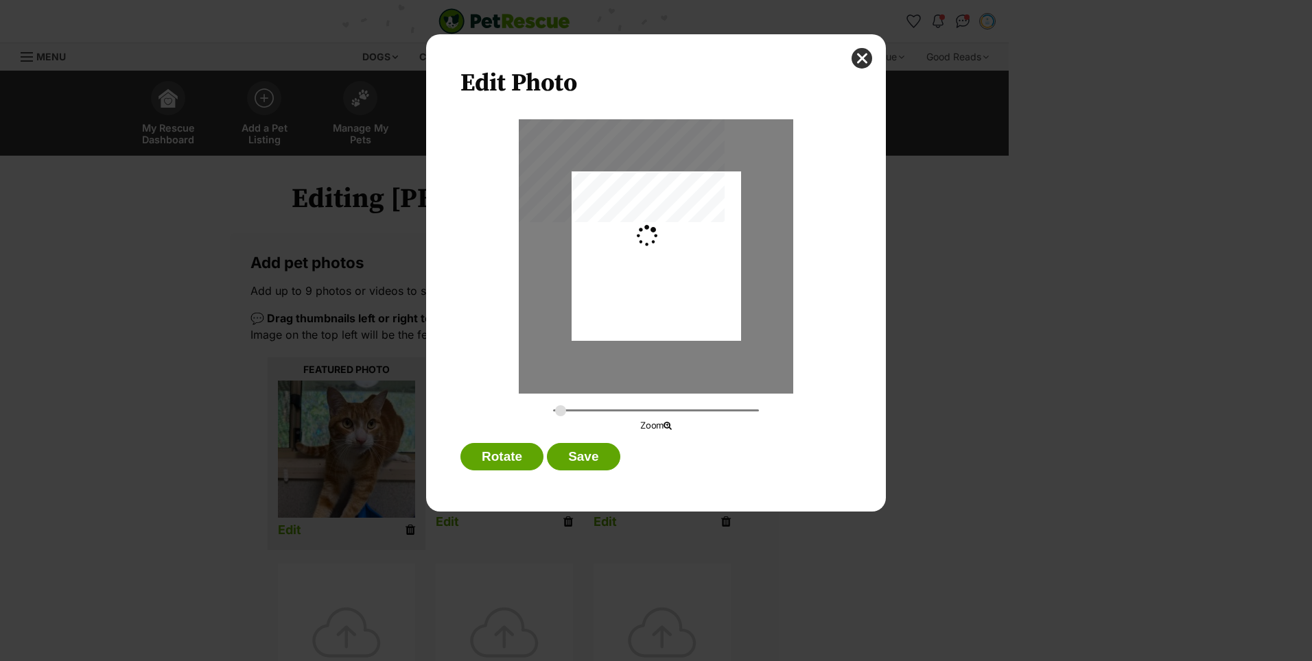
type input "0.2744"
drag, startPoint x: 702, startPoint y: 282, endPoint x: 704, endPoint y: 313, distance: 30.9
click at [704, 313] on div "Dialog Window - Close (Press escape to close)" at bounding box center [656, 284] width 169 height 226
click at [604, 461] on button "Save" at bounding box center [583, 456] width 73 height 27
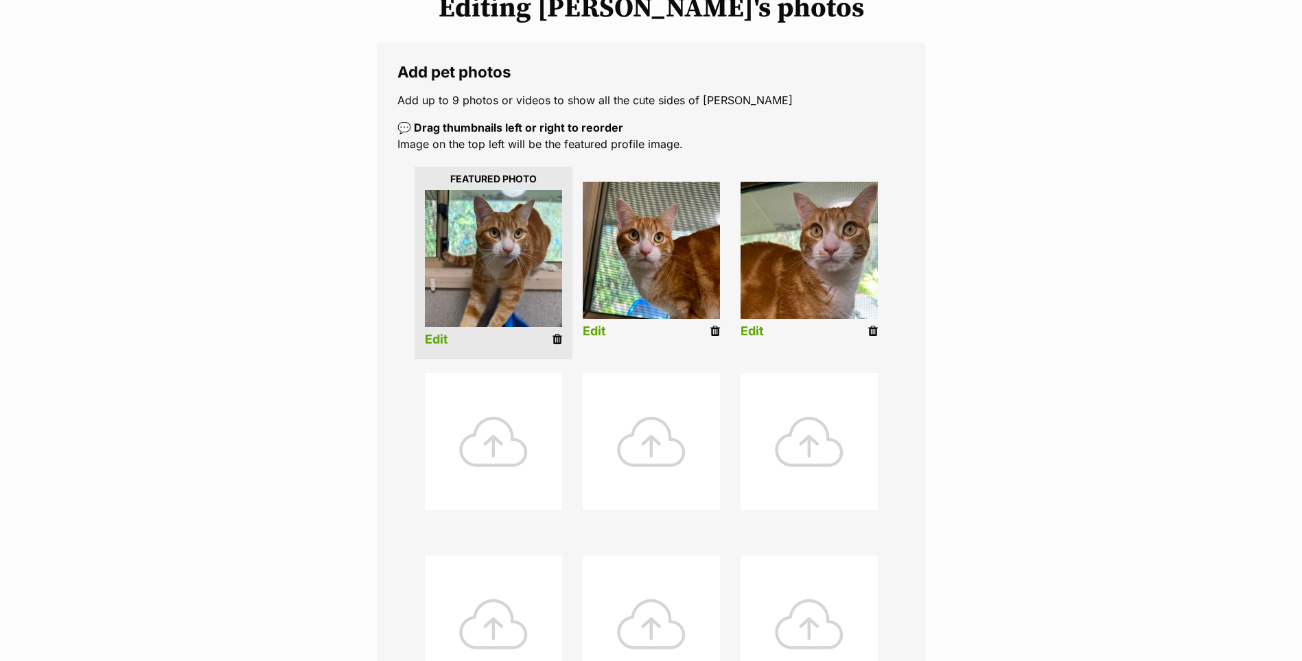
scroll to position [549, 0]
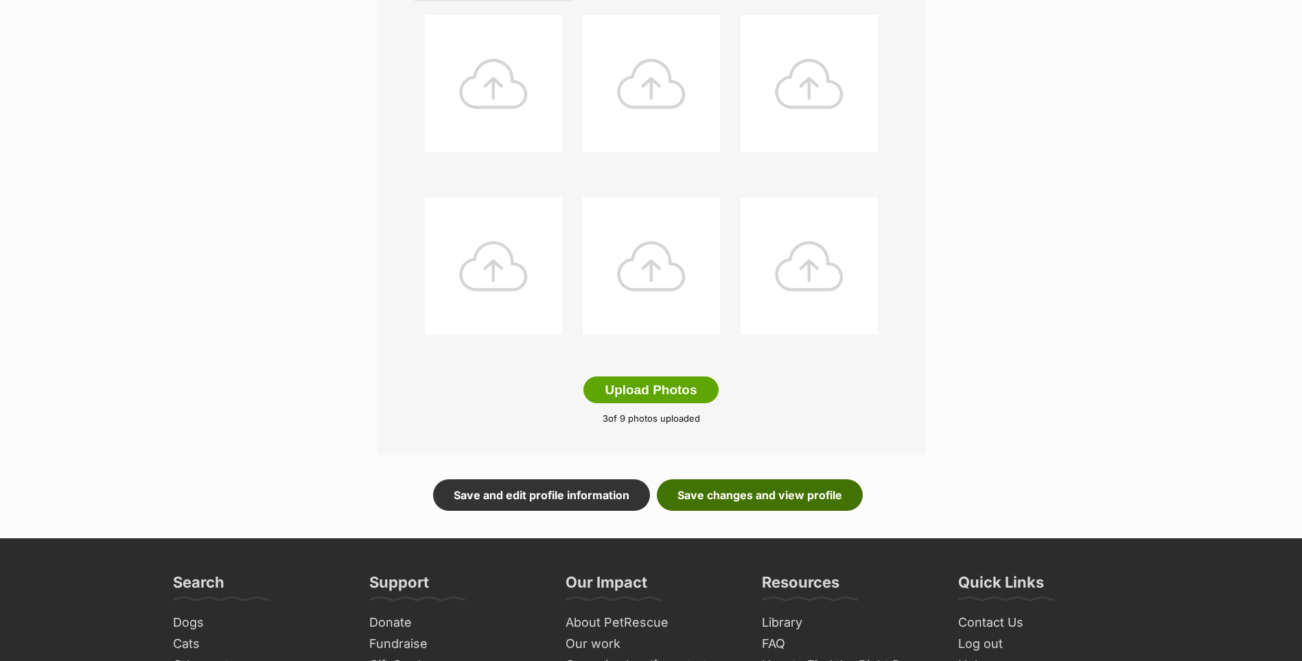
click at [734, 500] on link "Save changes and view profile" at bounding box center [760, 496] width 206 height 32
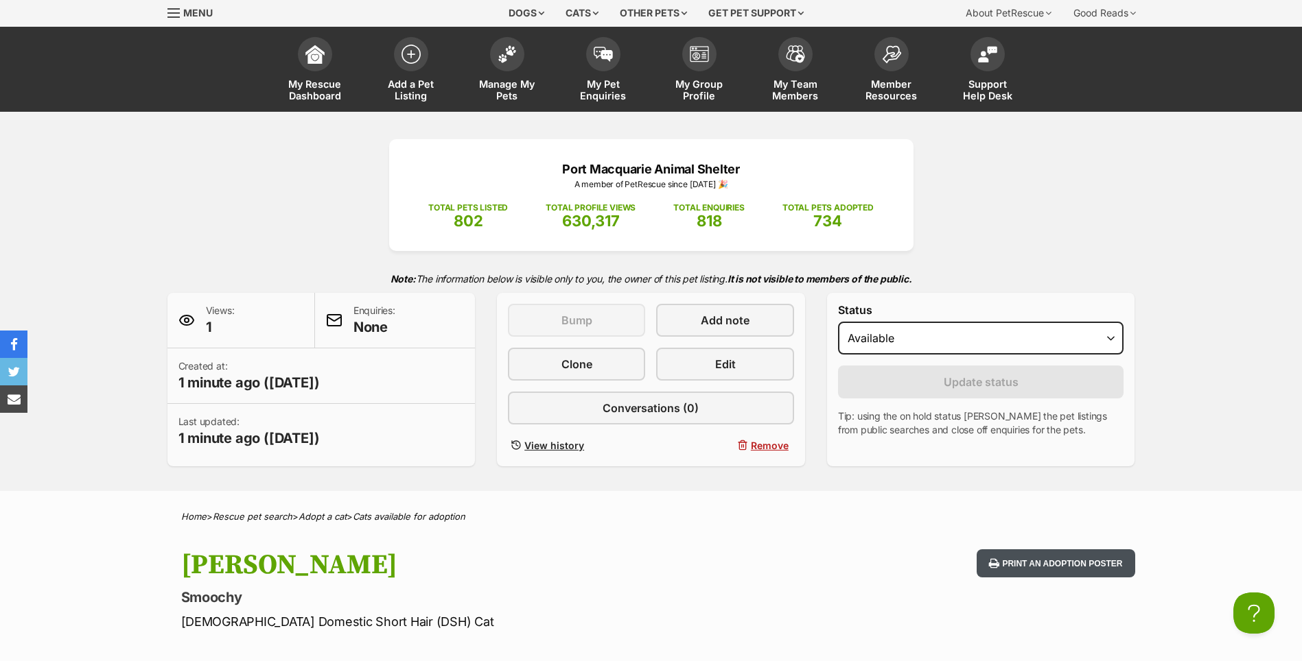
scroll to position [69, 0]
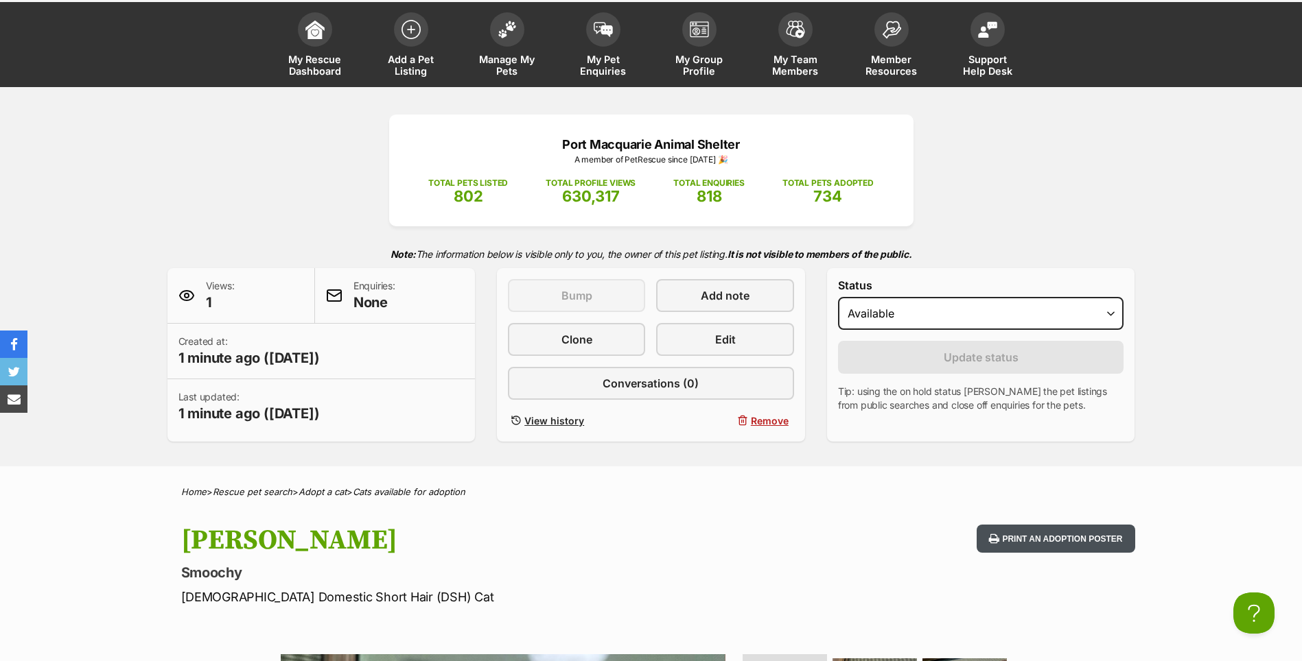
click at [1046, 526] on button "Print an adoption poster" at bounding box center [1055, 539] width 158 height 28
